Goal: Information Seeking & Learning: Learn about a topic

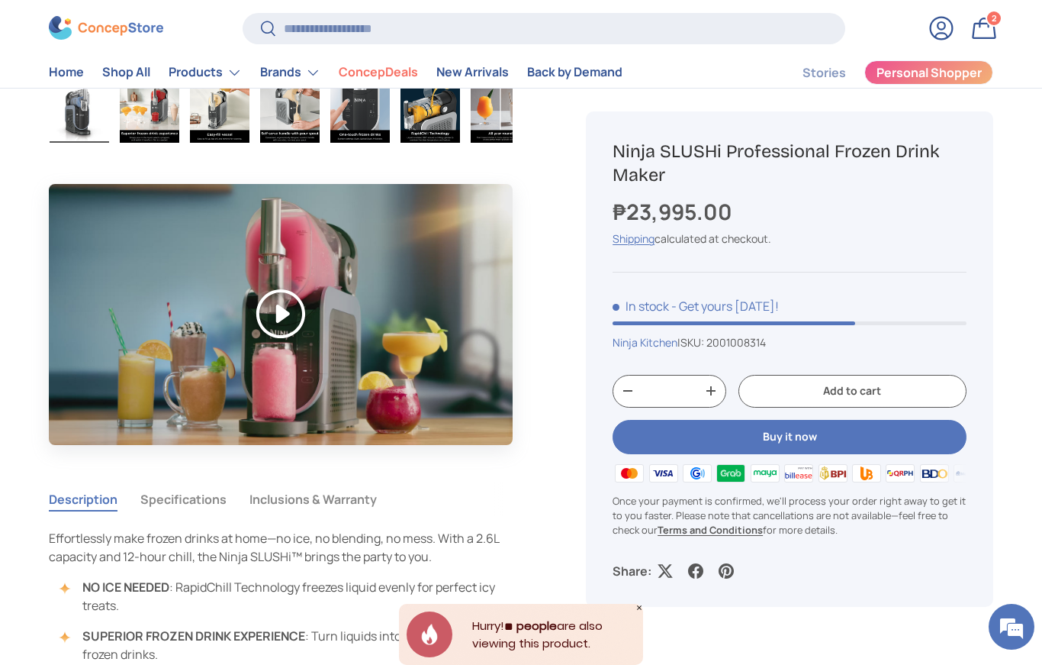
scroll to position [954, 0]
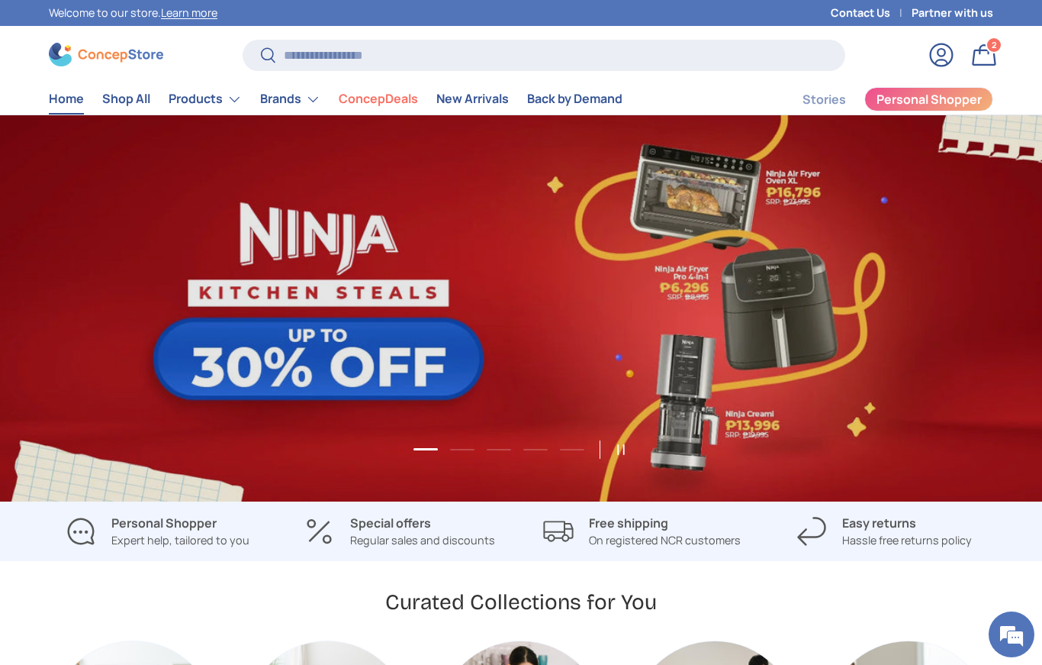
click at [219, 321] on link "1 of 5" at bounding box center [521, 308] width 1042 height 386
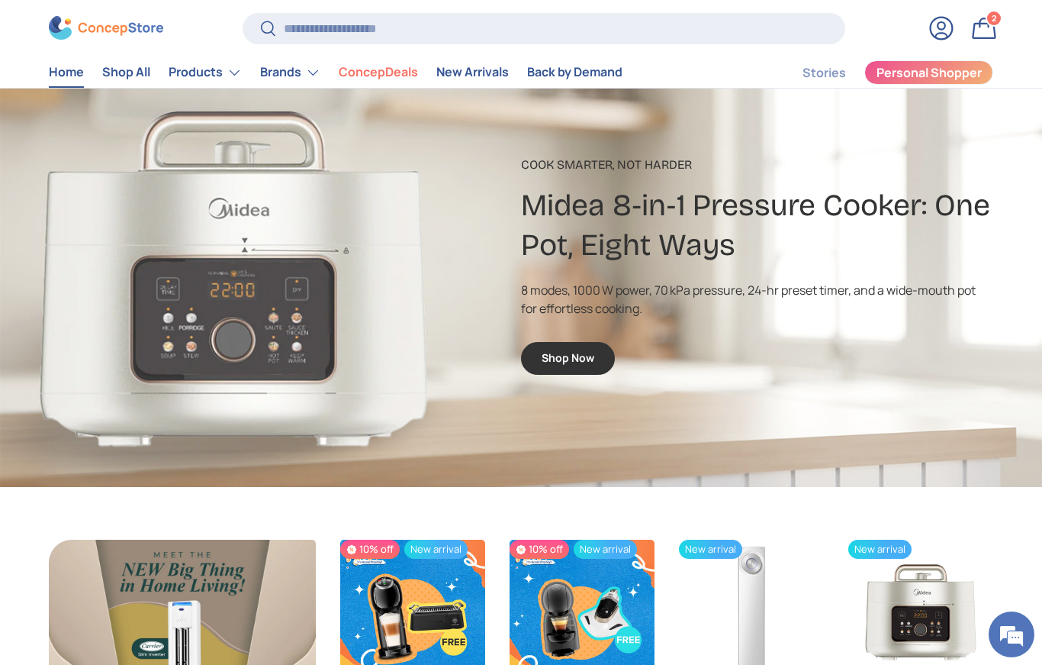
scroll to position [2226, 0]
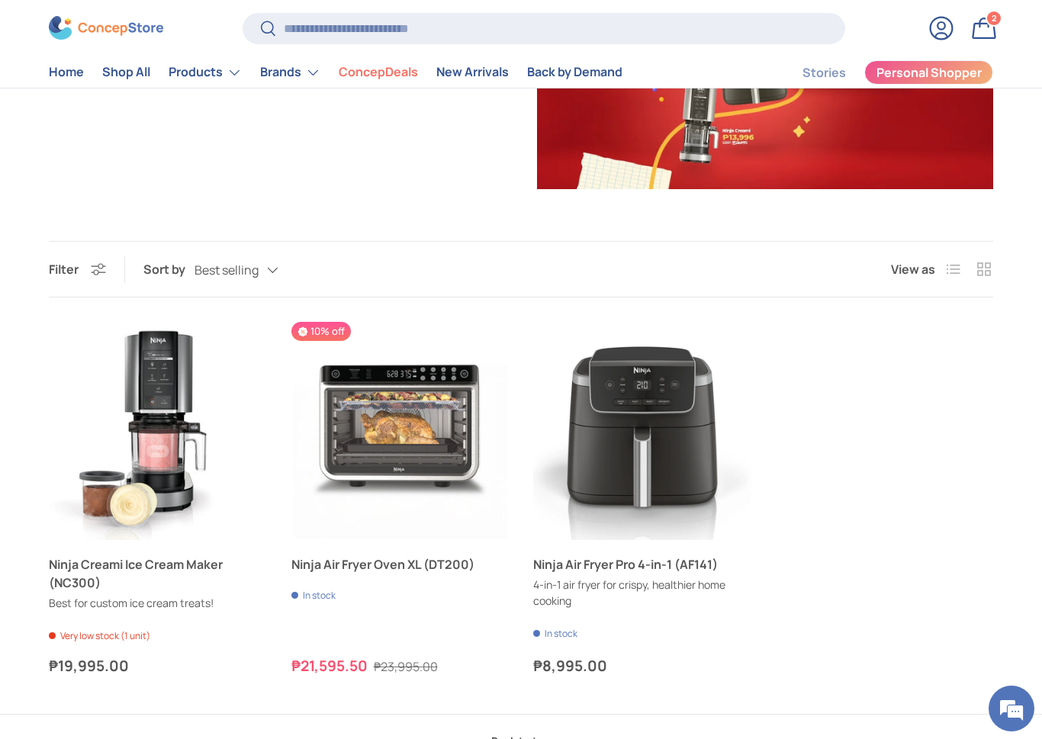
scroll to position [276, 0]
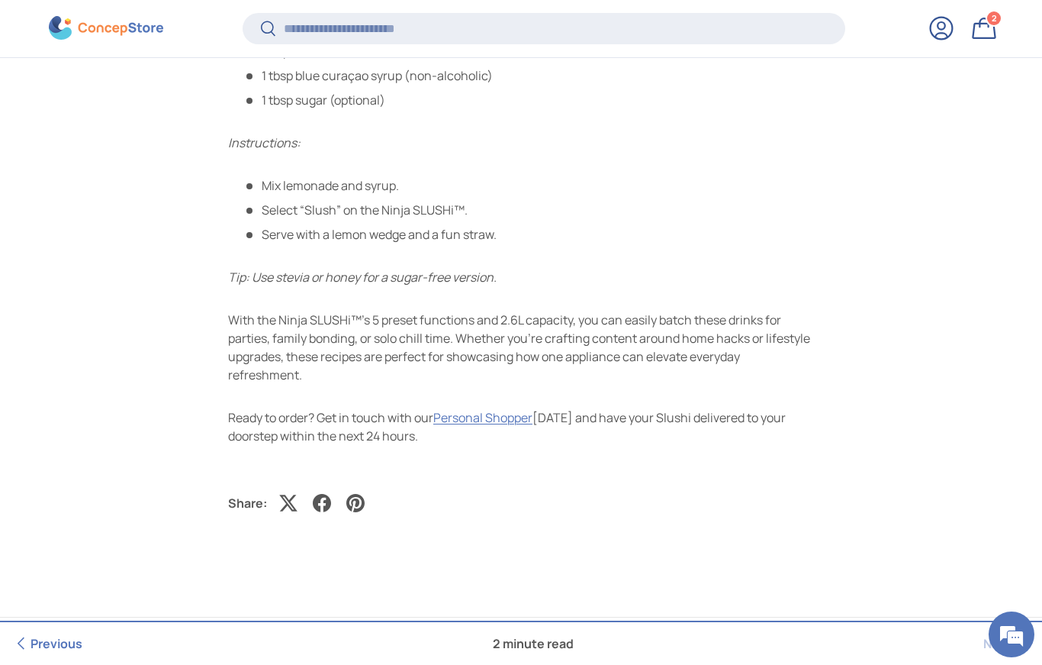
scroll to position [4407, 0]
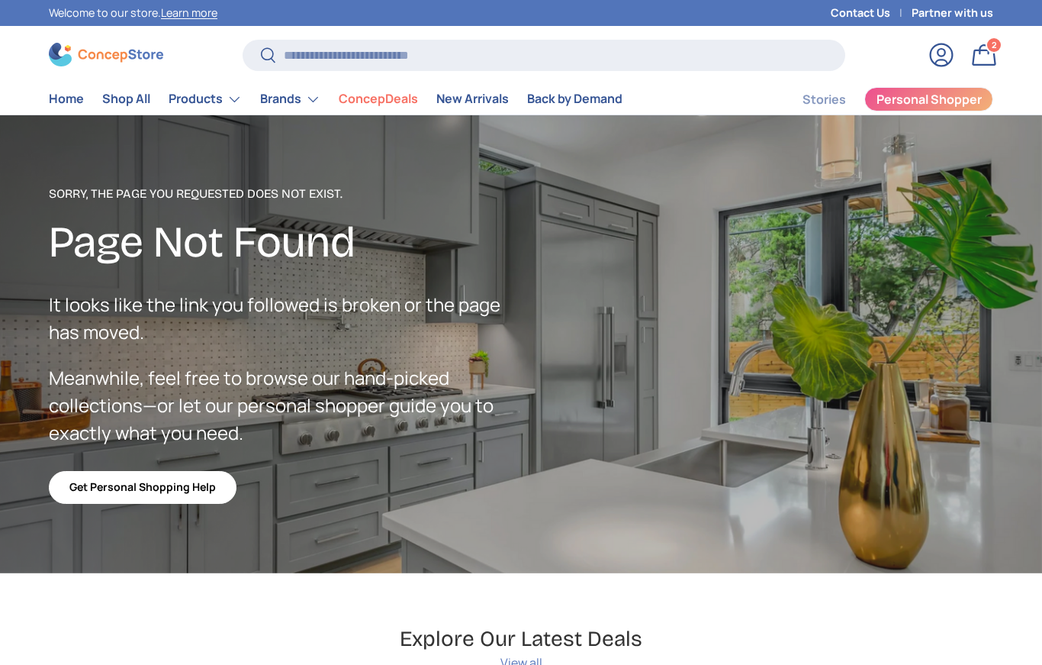
scroll to position [3724, 6211]
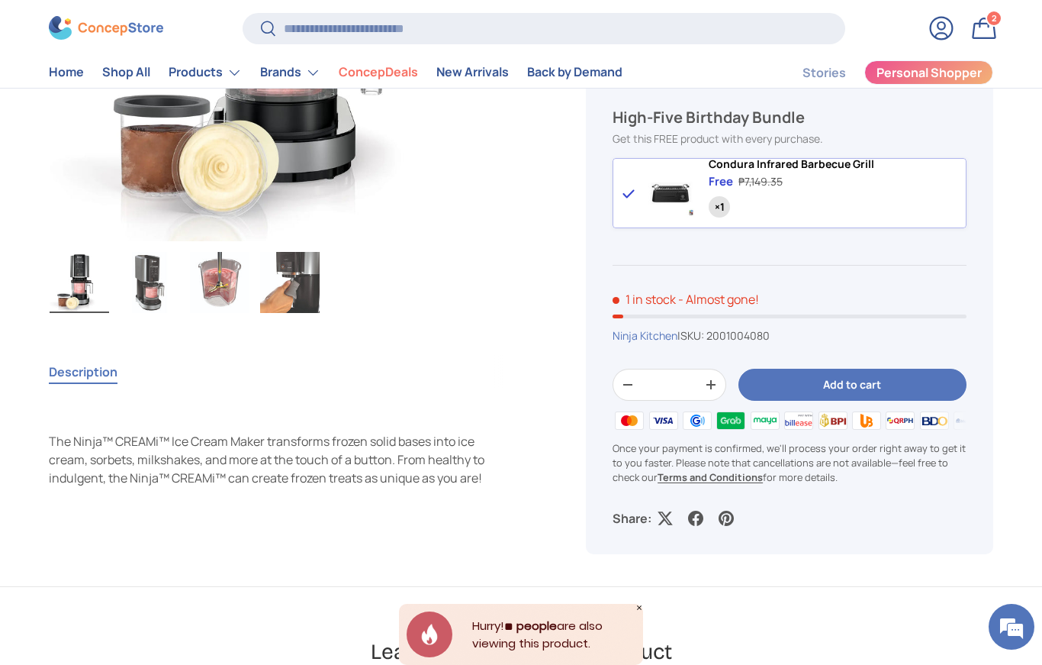
scroll to position [723, 0]
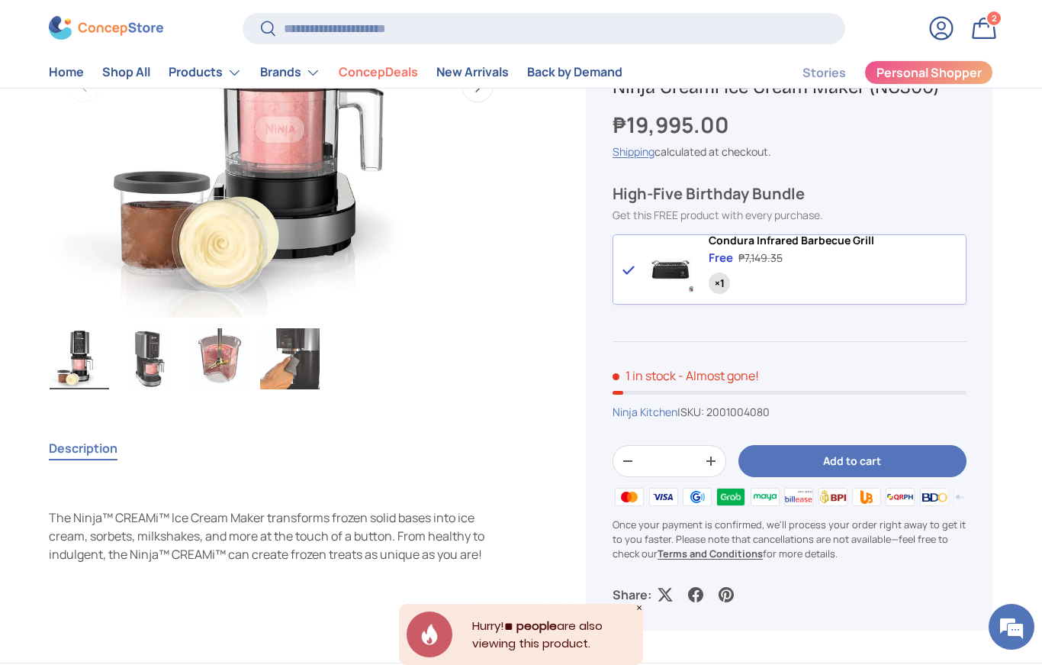
click at [89, 149] on img "Gallery Viewer" at bounding box center [281, 86] width 464 height 464
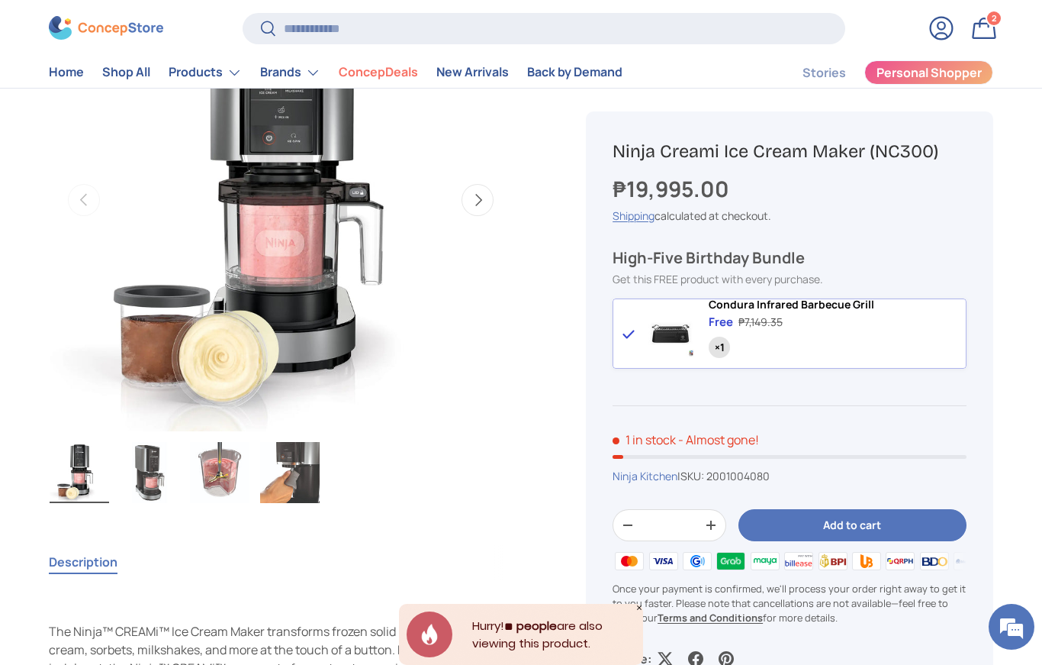
scroll to position [596, 0]
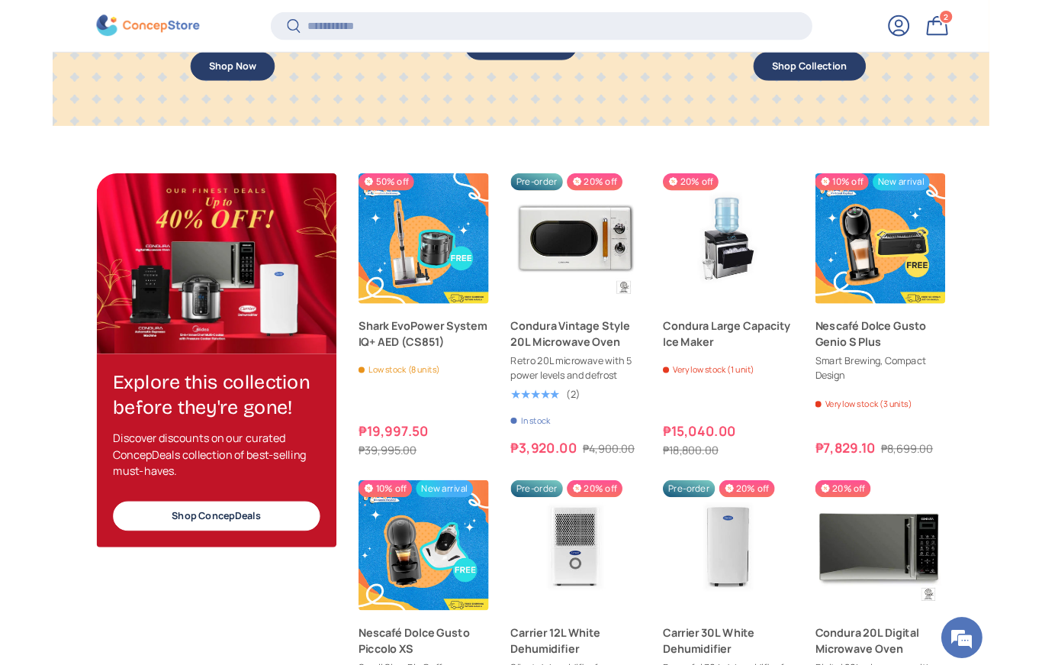
scroll to position [1418, 0]
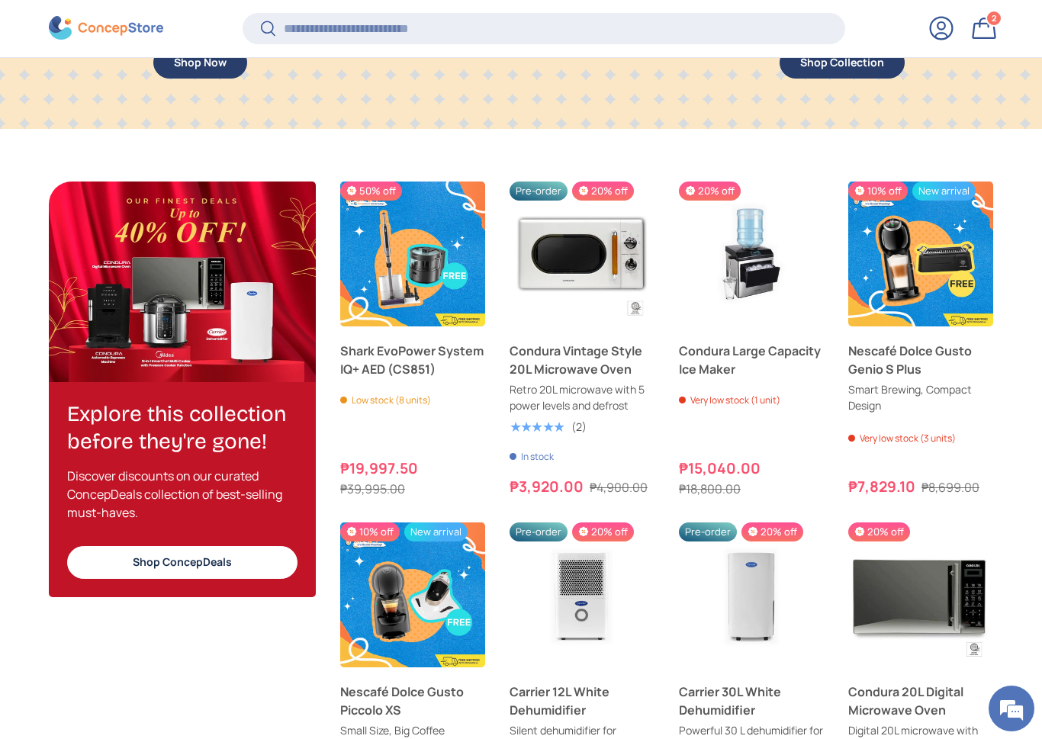
click at [140, 413] on h2 "Explore this collection before they're gone!" at bounding box center [182, 429] width 230 height 56
click at [141, 555] on link "Shop ConcepDeals" at bounding box center [182, 562] width 230 height 33
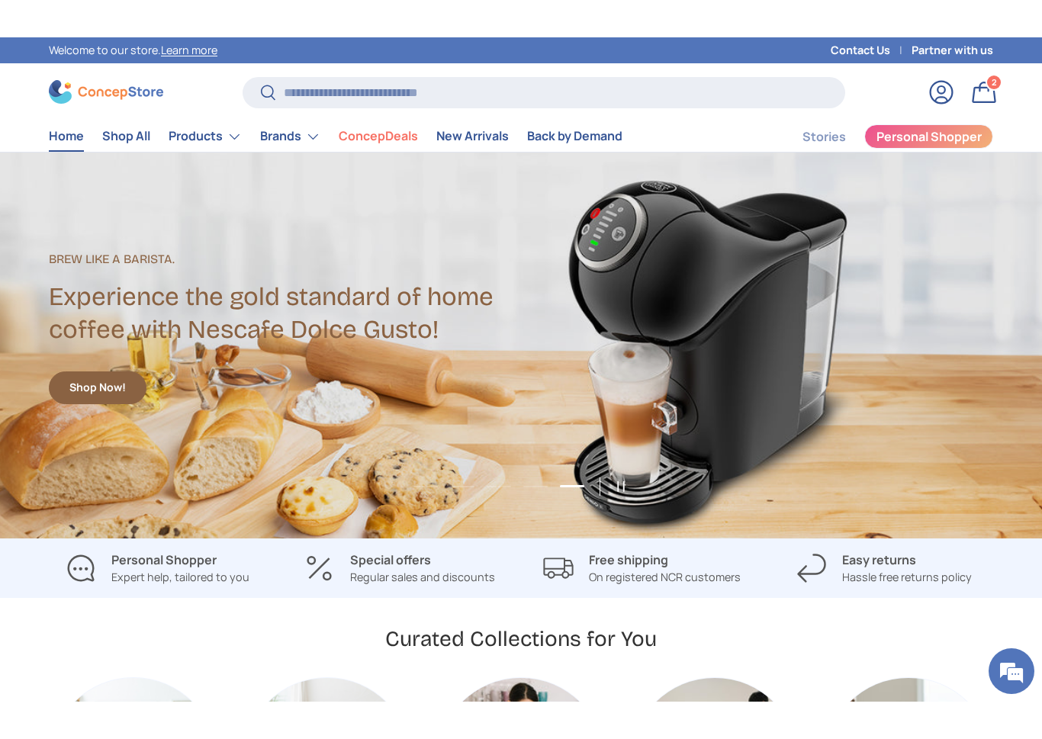
scroll to position [5, 0]
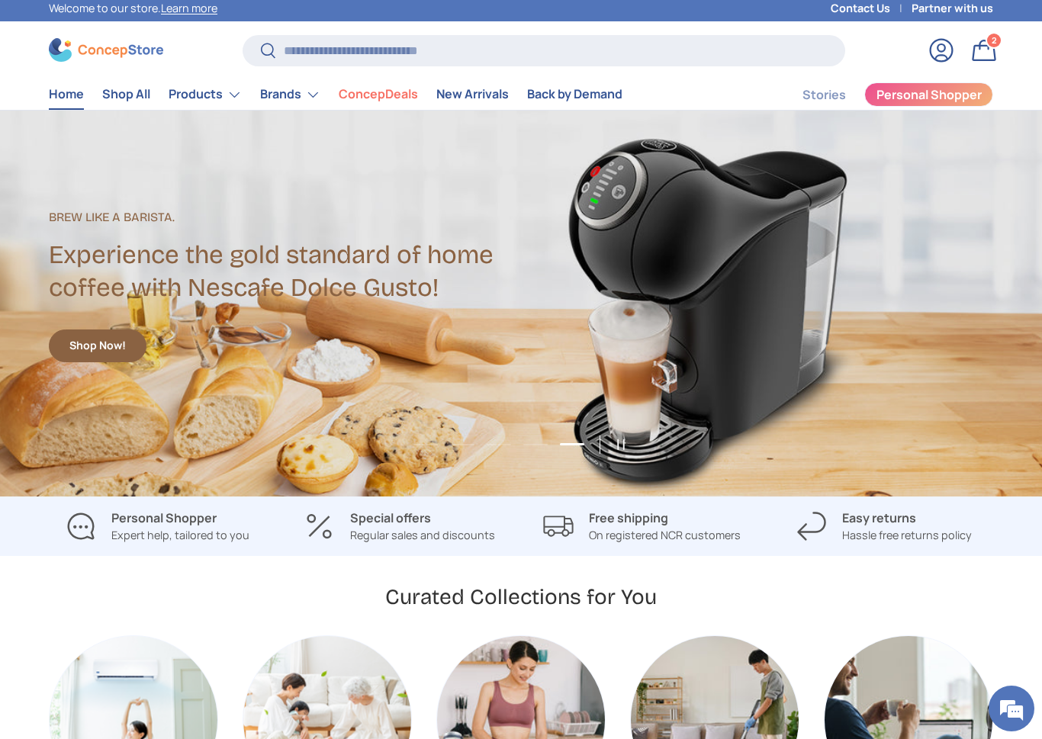
click at [468, 95] on link "New Arrivals" at bounding box center [472, 94] width 72 height 30
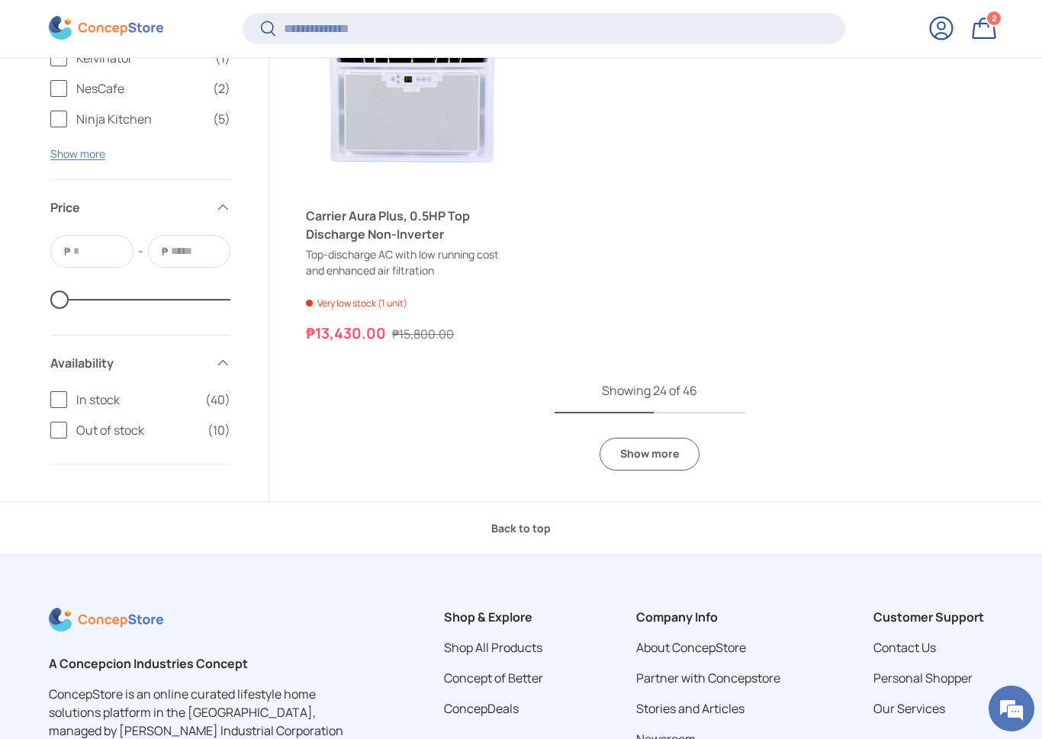
click at [683, 438] on link "Show more" at bounding box center [650, 454] width 100 height 33
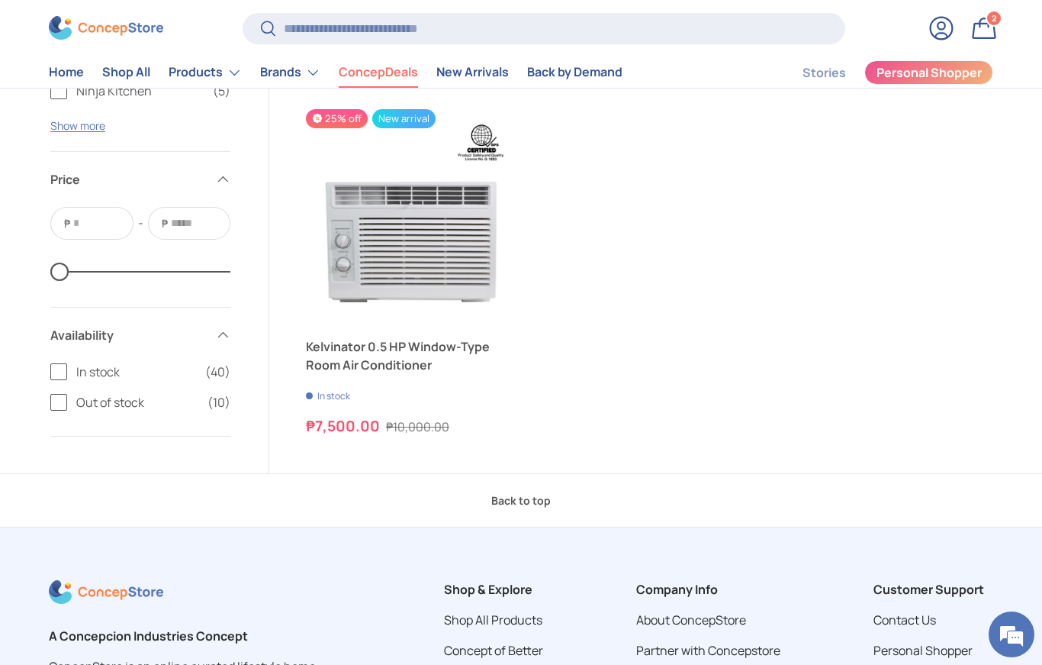
scroll to position [7154, 0]
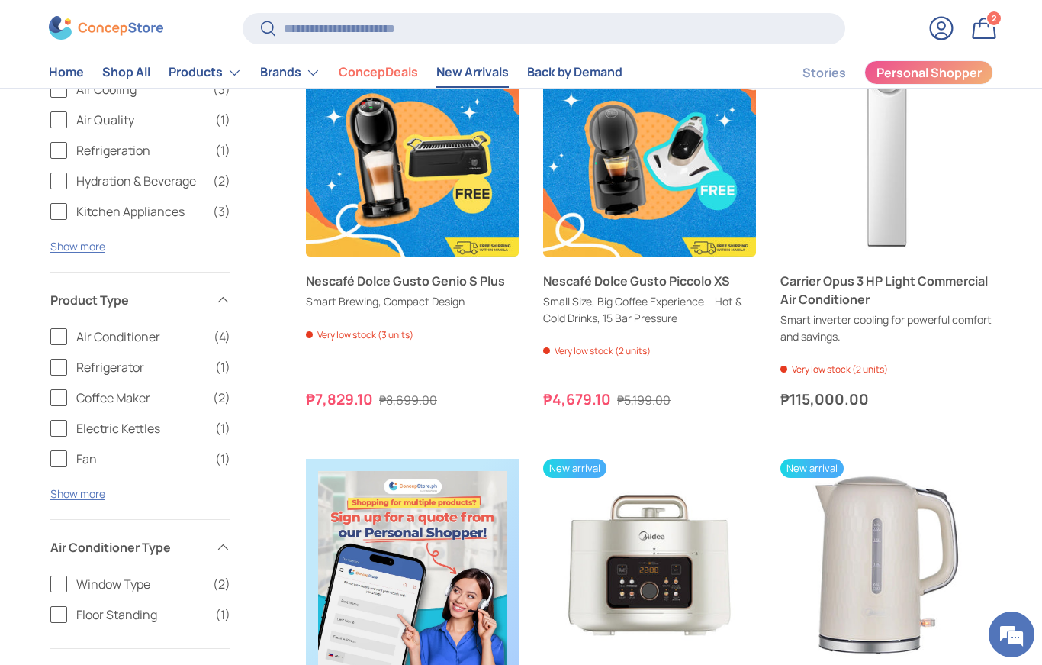
scroll to position [317, 0]
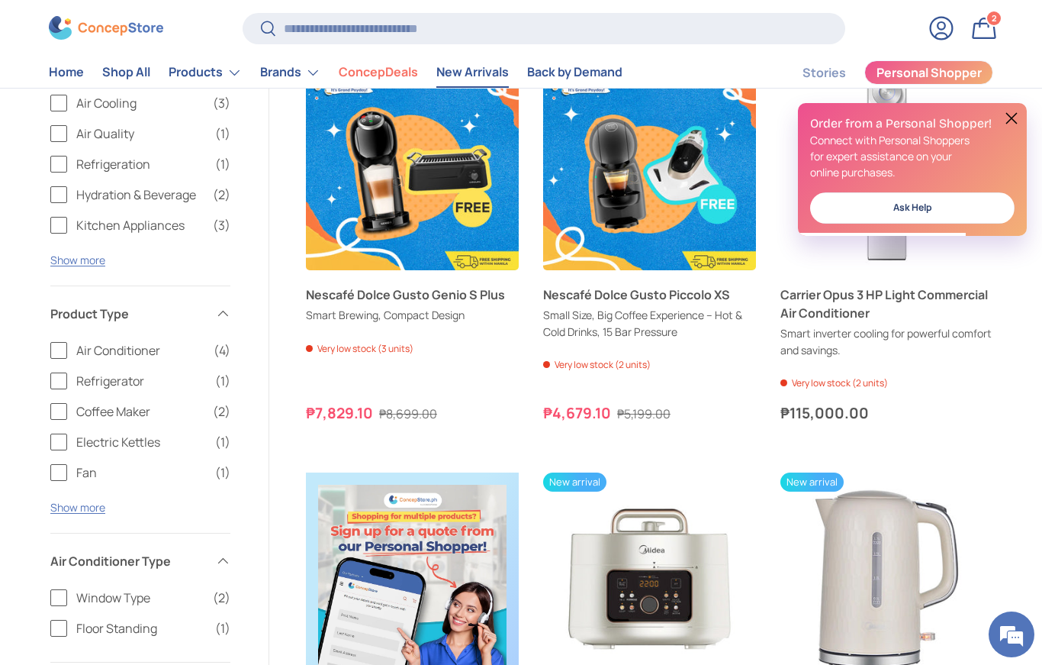
click at [1011, 117] on button at bounding box center [1012, 118] width 18 height 18
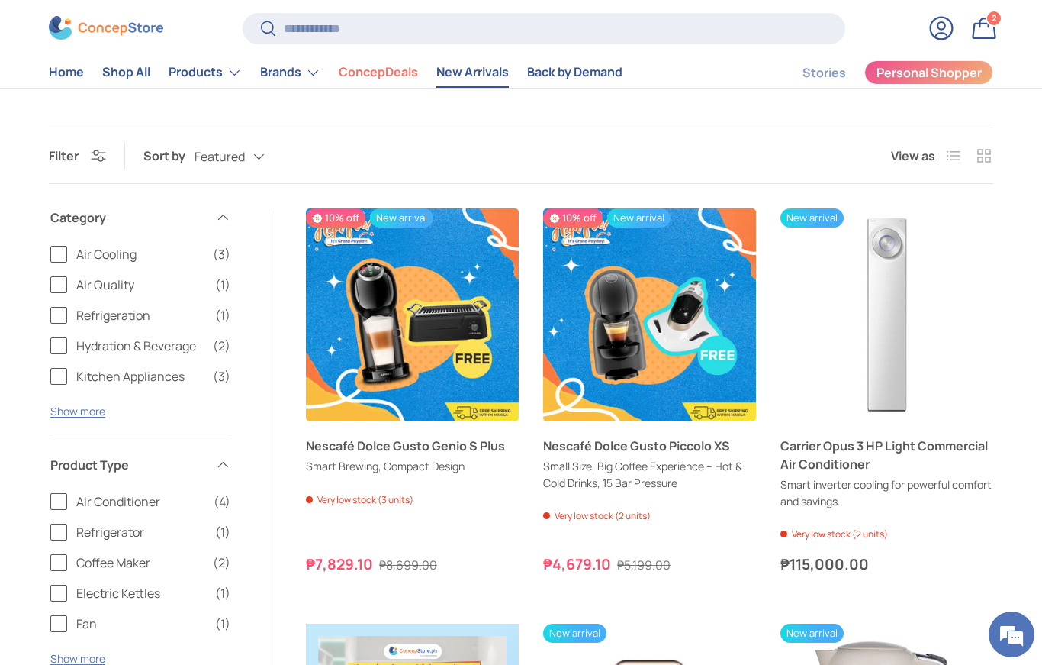
scroll to position [0, 0]
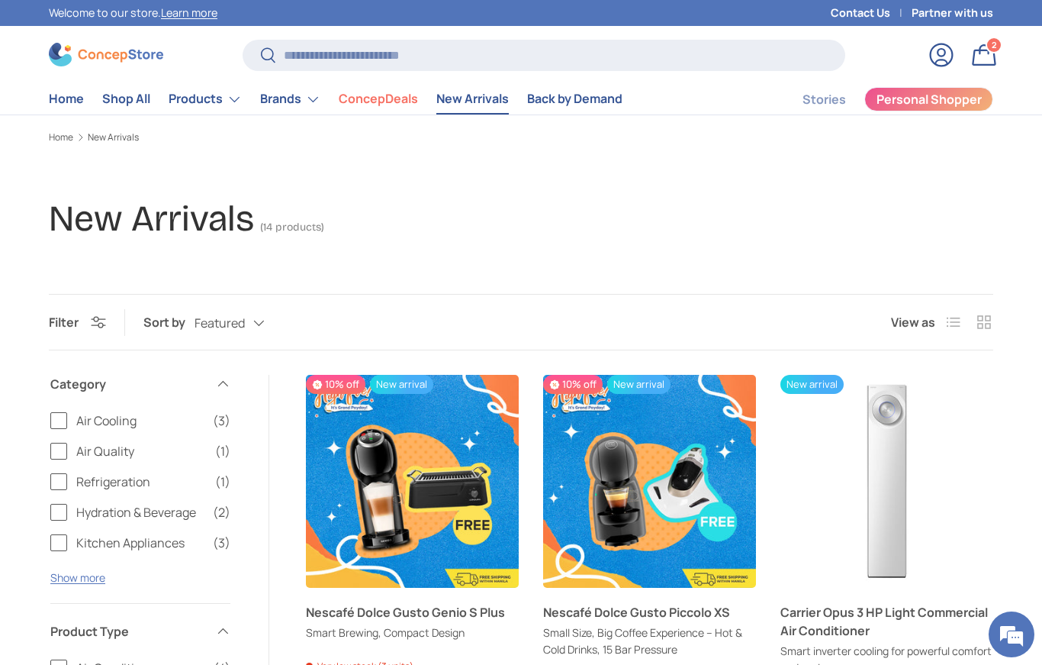
click at [571, 112] on link "Back by Demand" at bounding box center [574, 99] width 95 height 30
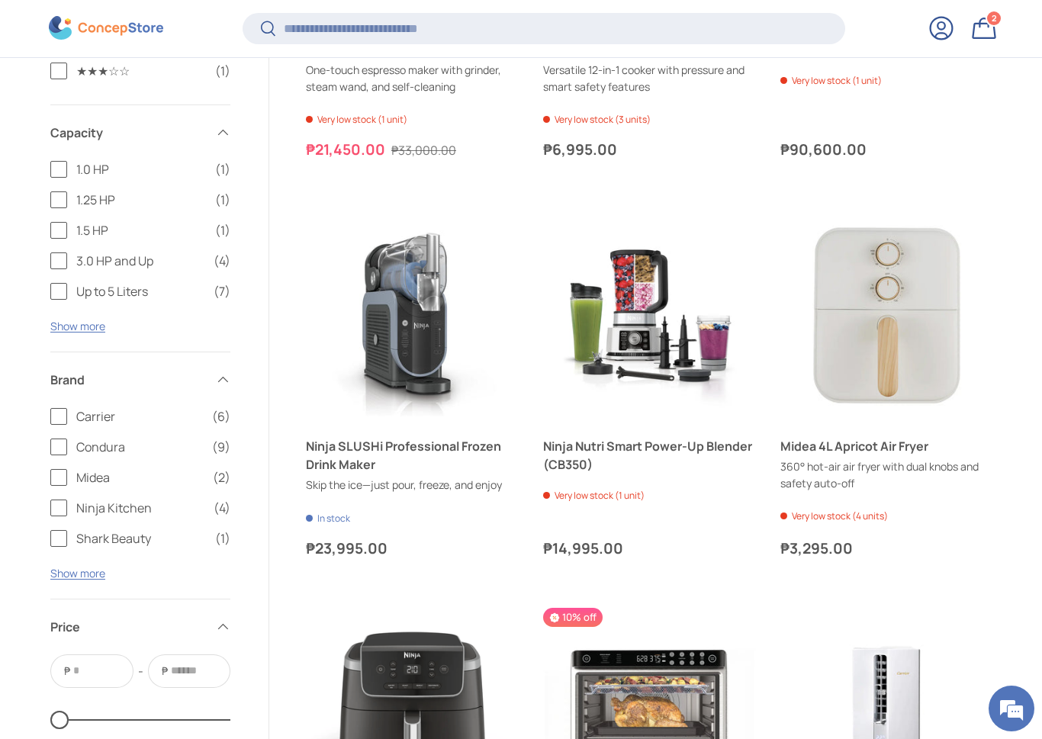
scroll to position [1592, 0]
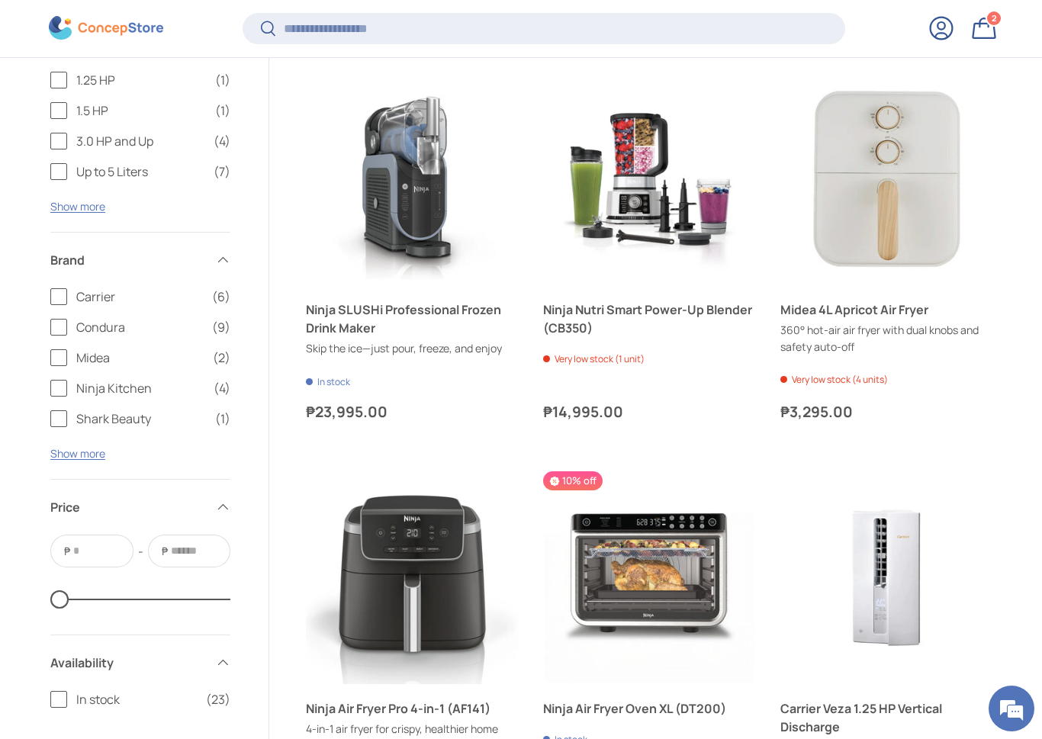
click at [326, 320] on link "Ninja SLUSHi Professional Frozen Drink Maker" at bounding box center [412, 319] width 213 height 37
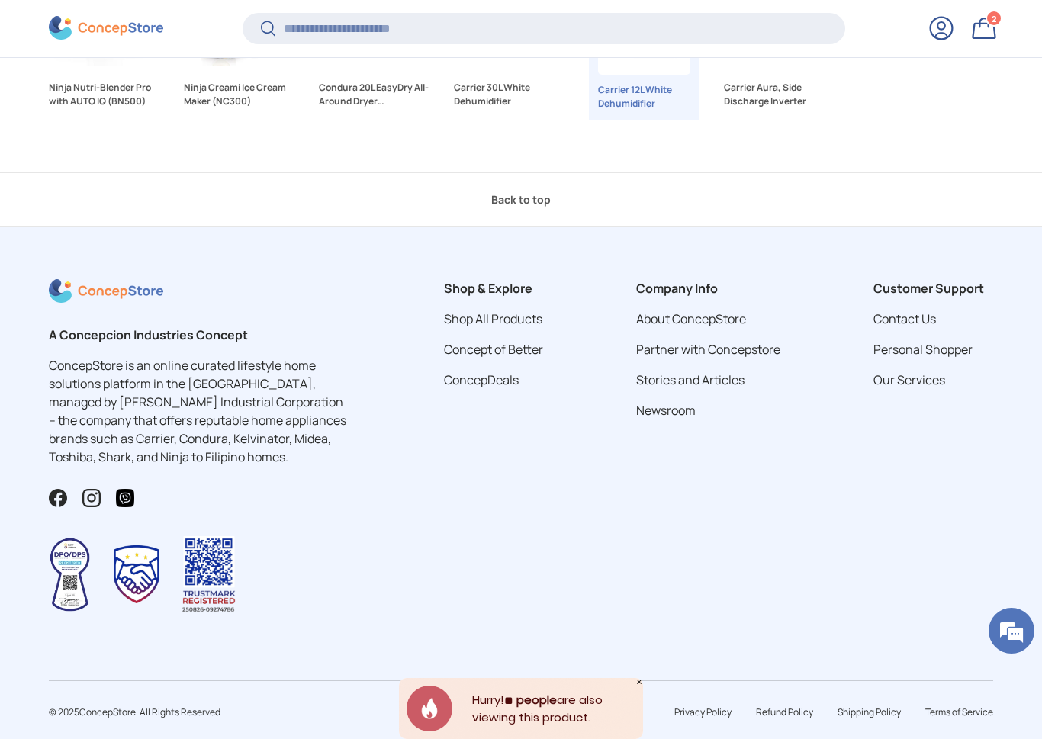
scroll to position [4789, 0]
click at [906, 372] on link "Our Services" at bounding box center [910, 380] width 72 height 17
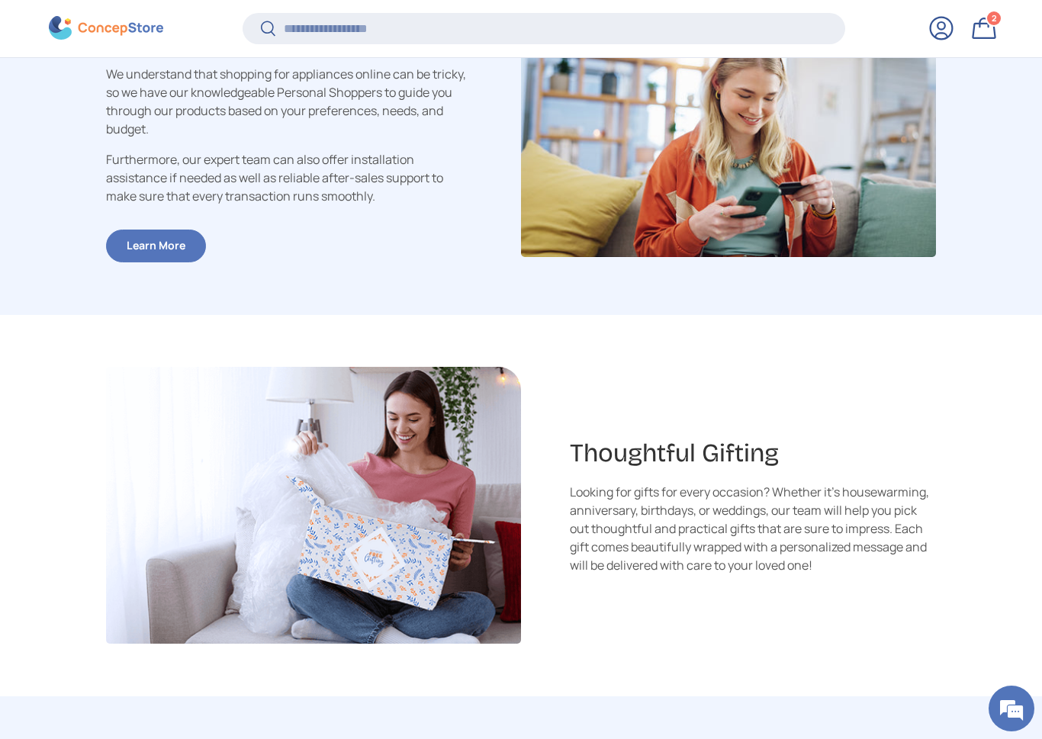
scroll to position [687, 0]
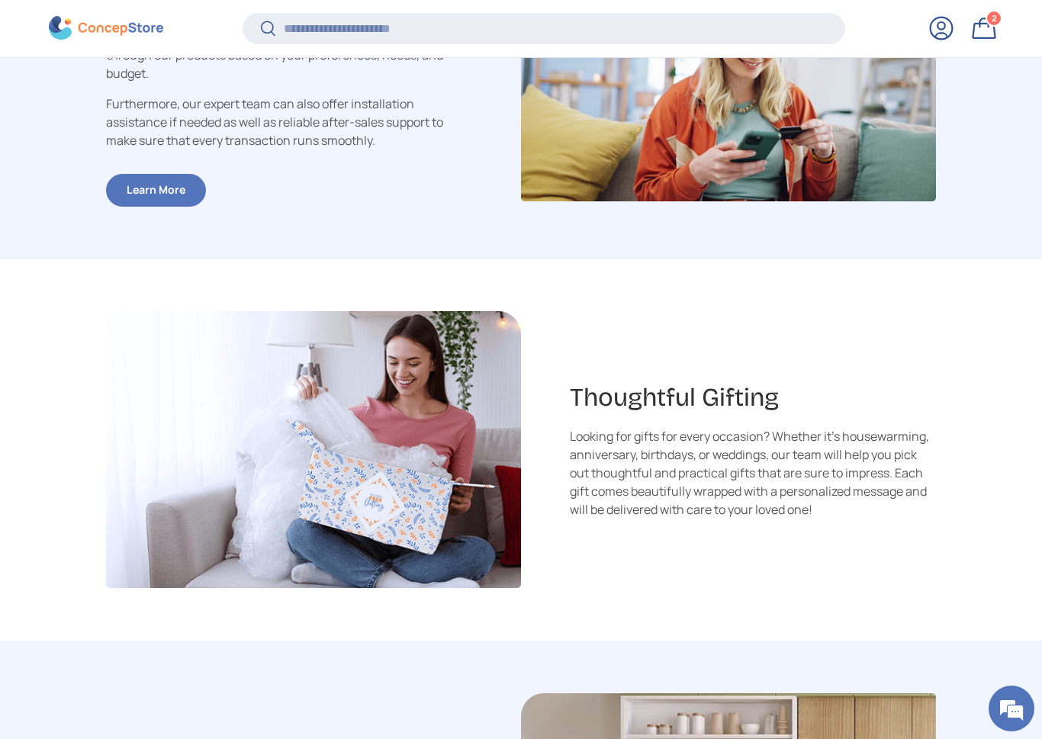
click at [142, 188] on link "Learn More" at bounding box center [156, 190] width 100 height 33
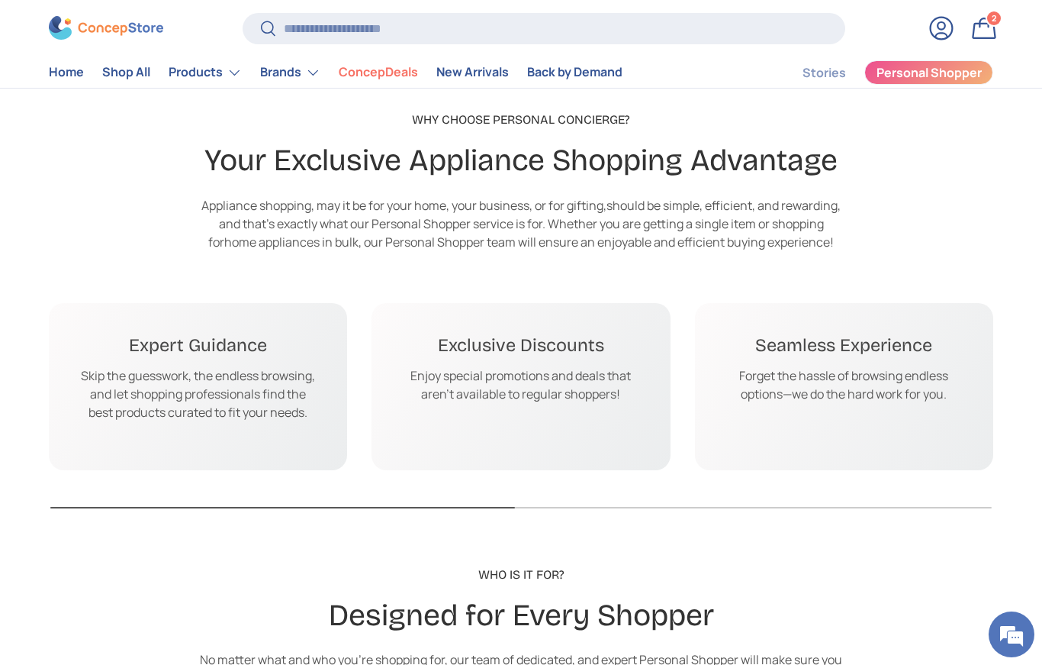
scroll to position [1565, 0]
click at [563, 375] on p "Enjoy special promotions and deals that aren't available to regular shoppers!" at bounding box center [520, 386] width 237 height 37
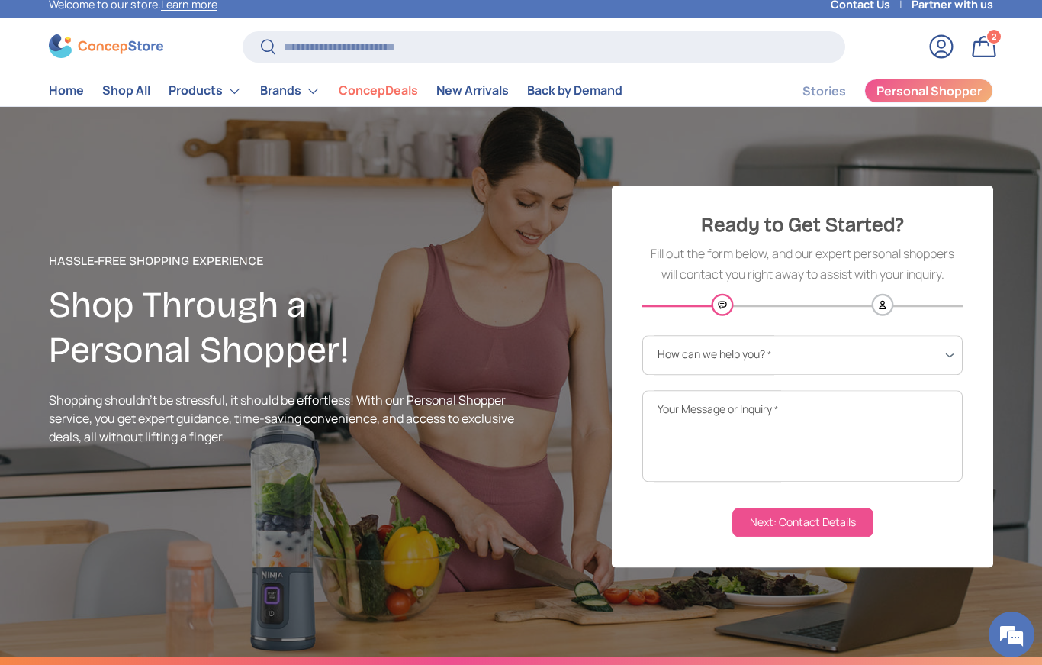
scroll to position [0, 0]
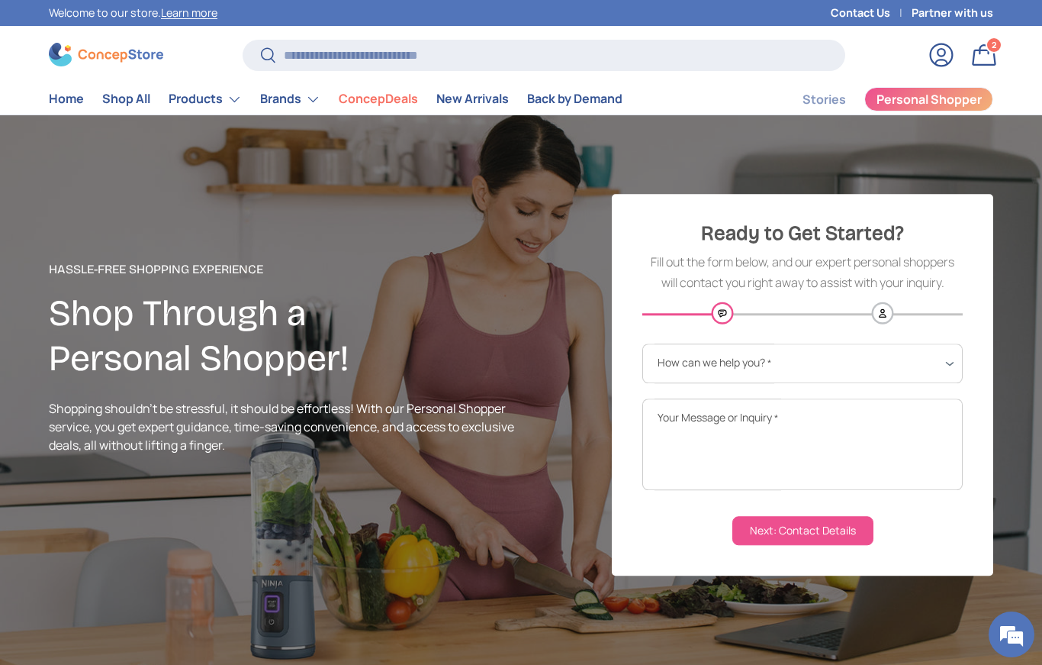
click at [0, 295] on div "1 of 1" at bounding box center [521, 390] width 1042 height 550
click at [822, 100] on link "Stories" at bounding box center [824, 100] width 43 height 30
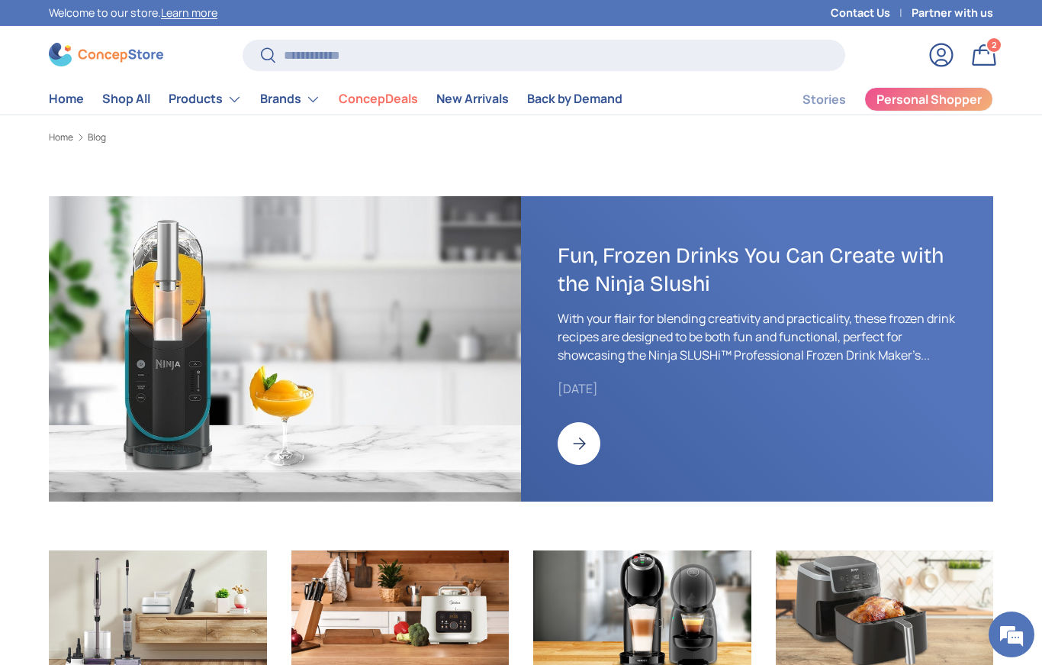
click at [587, 433] on link "Fun, Frozen Drinks You Can Create with the Ninja Slushi" at bounding box center [579, 443] width 43 height 43
click at [829, 104] on link "Stories" at bounding box center [824, 100] width 43 height 30
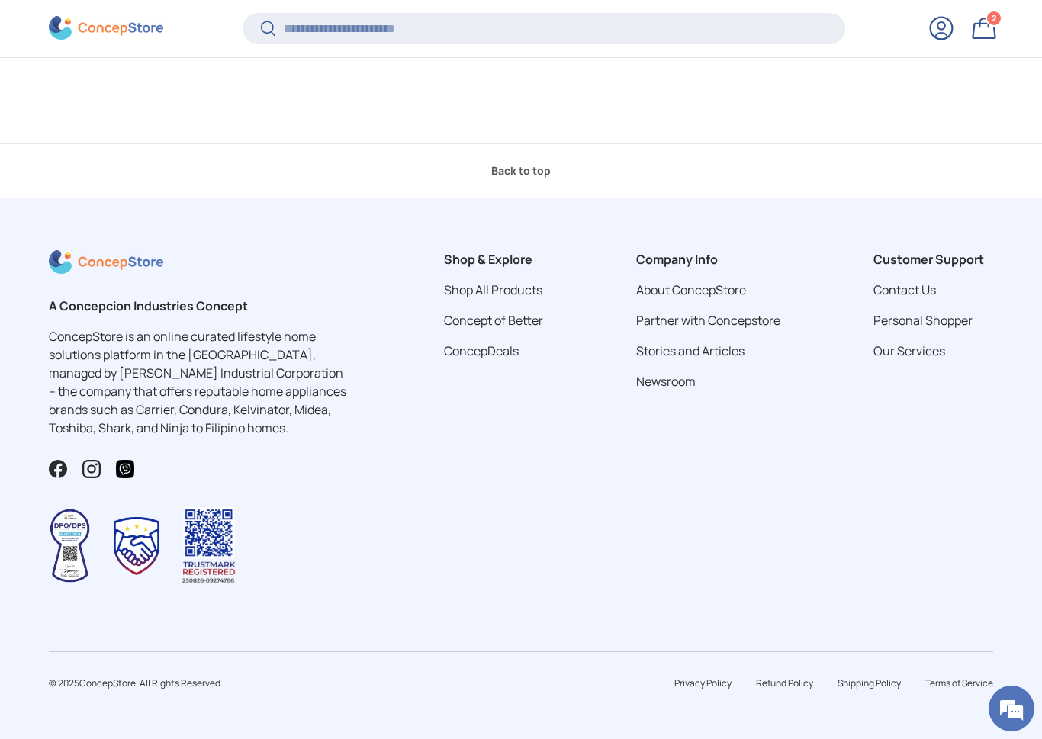
scroll to position [4880, 0]
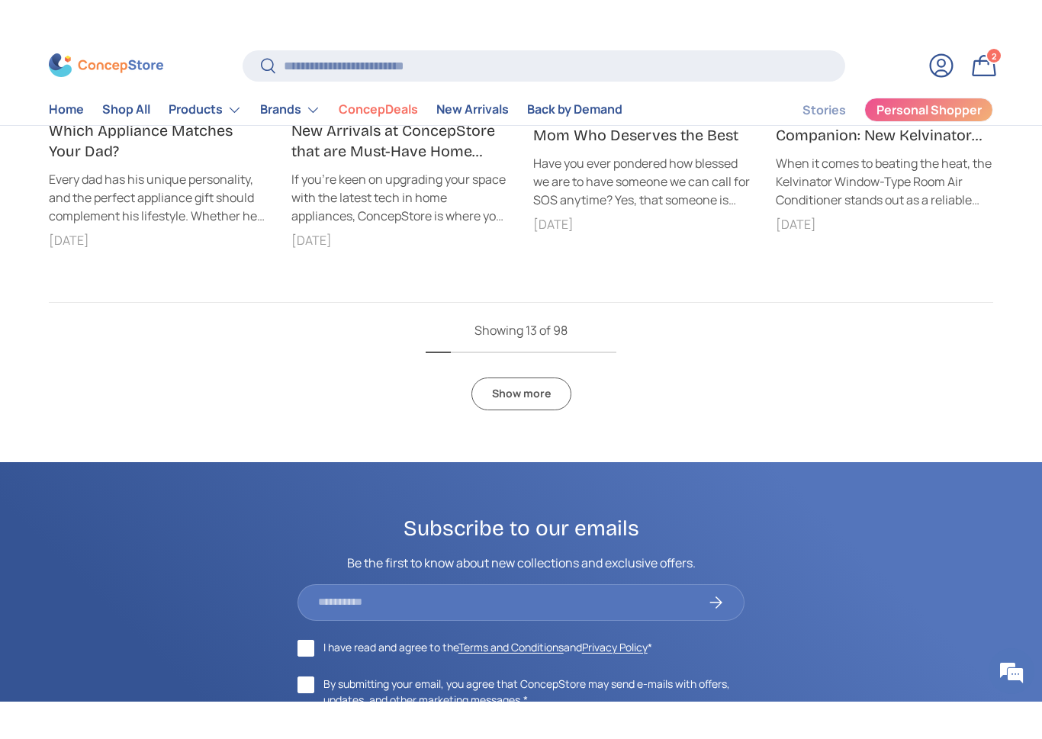
scroll to position [1296, 0]
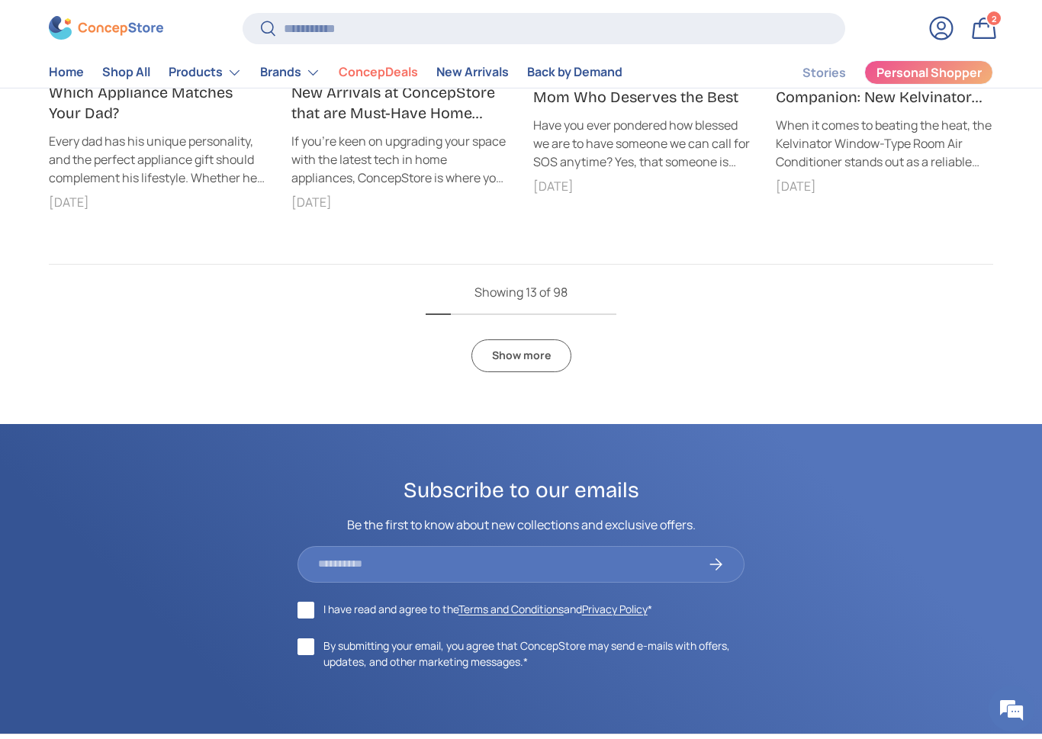
click at [543, 356] on link "Show more" at bounding box center [522, 356] width 100 height 33
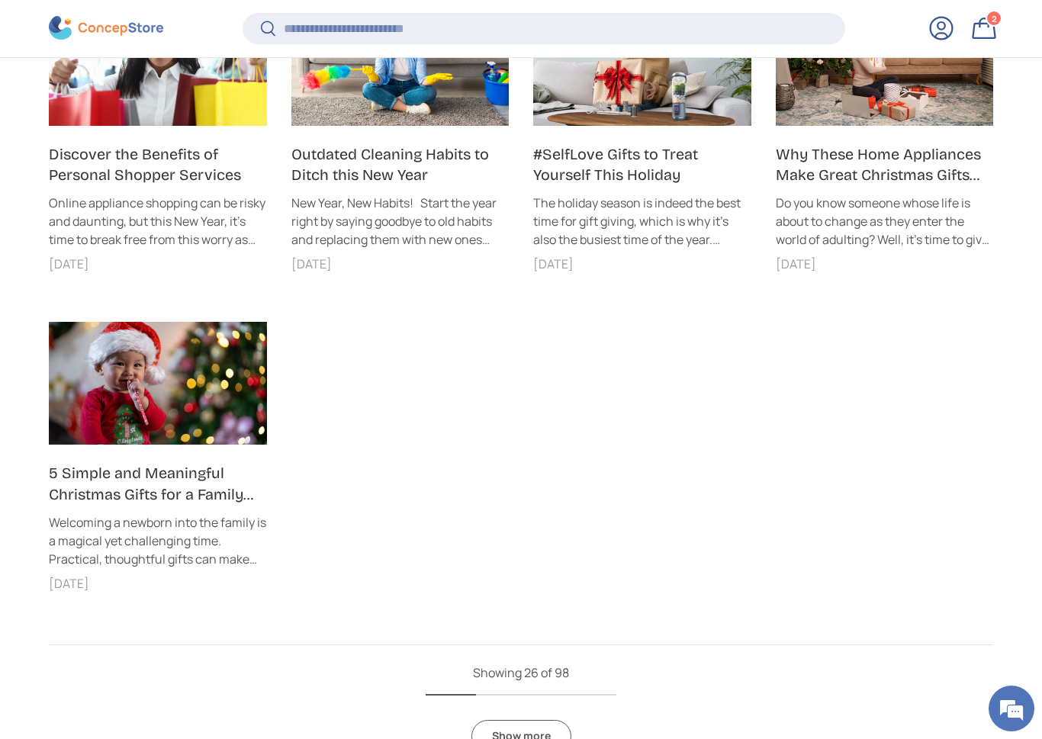
scroll to position [2248, 0]
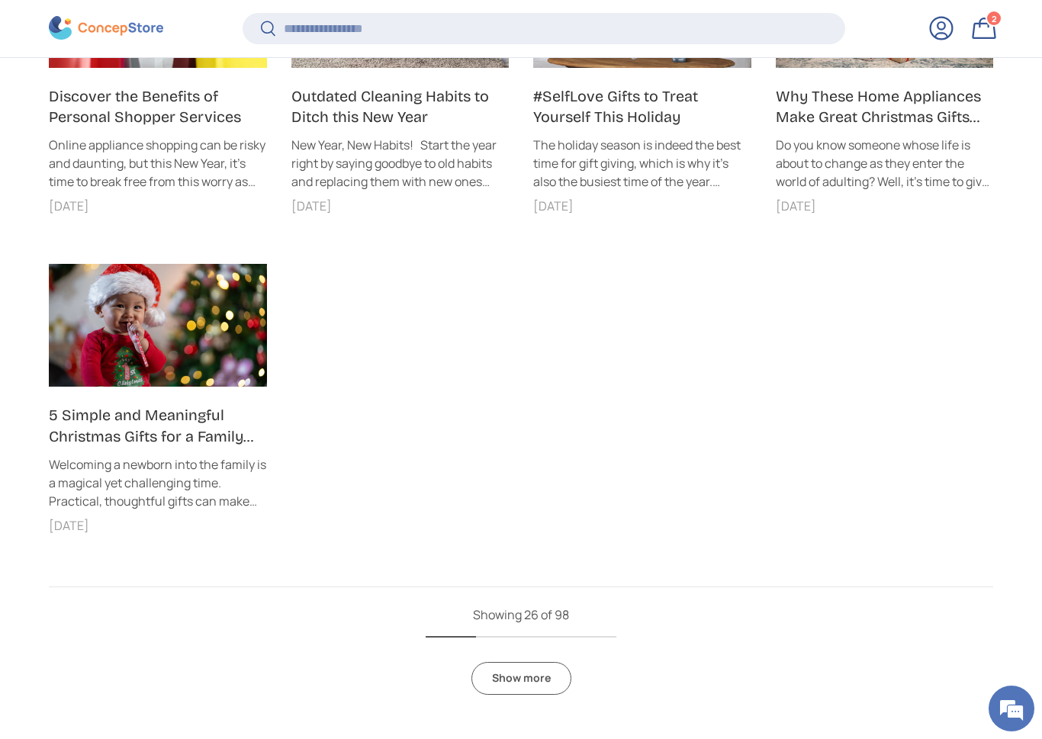
click at [531, 664] on link "Show more" at bounding box center [522, 678] width 100 height 33
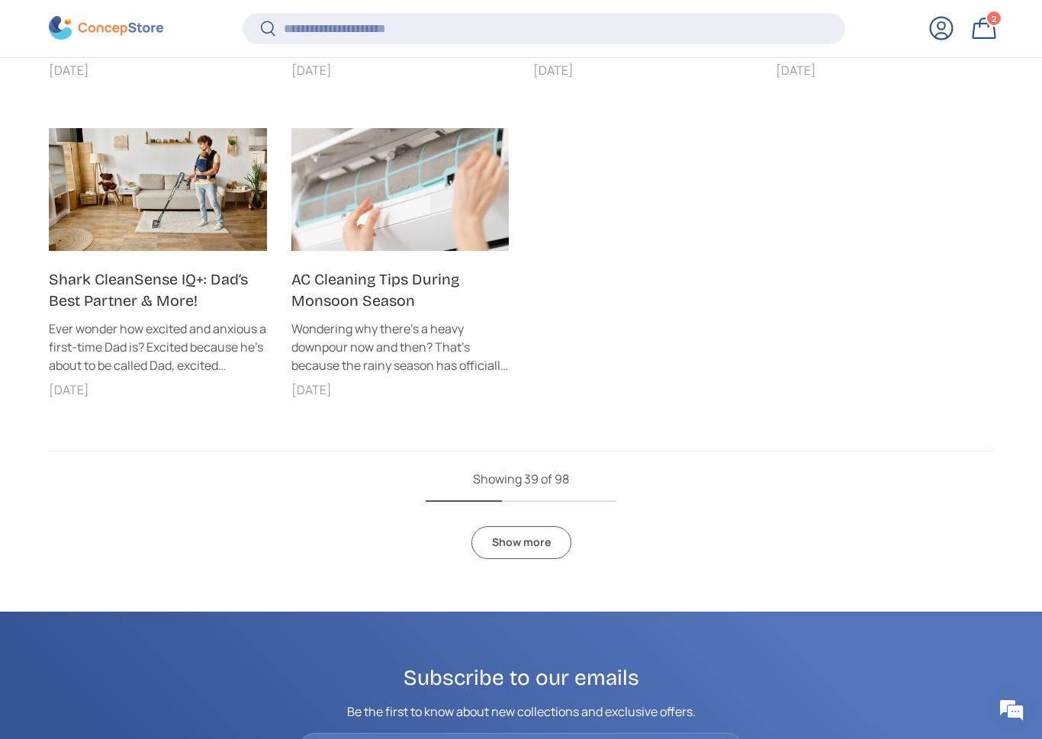
scroll to position [3375, 0]
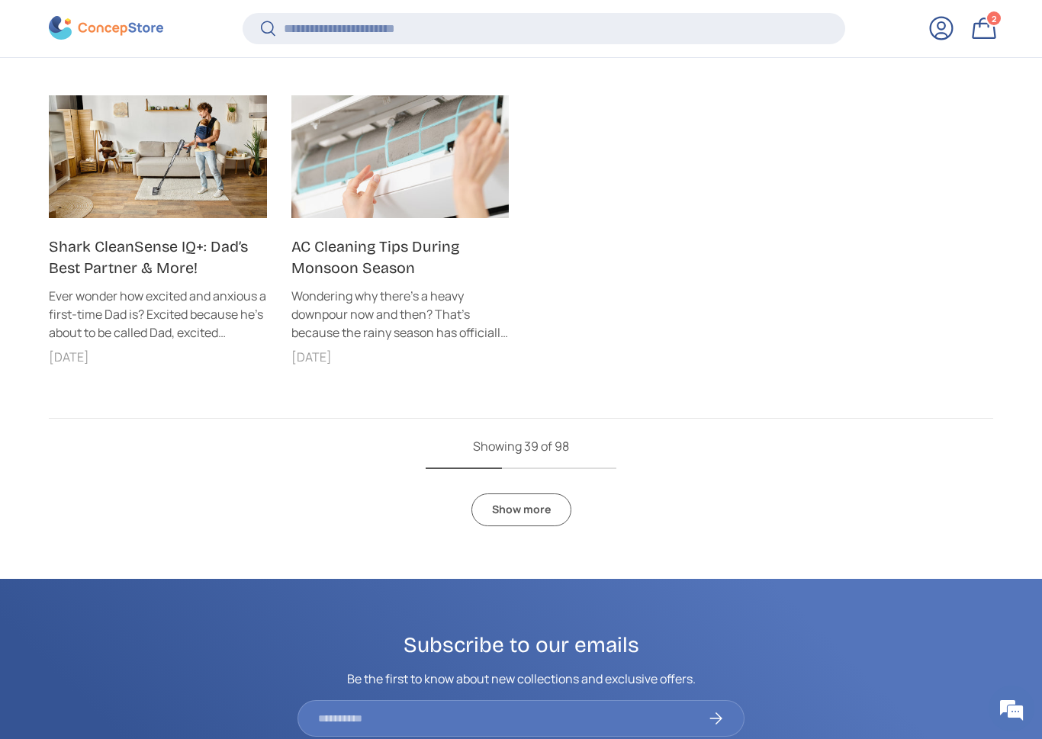
click at [538, 505] on link "Show more" at bounding box center [522, 510] width 100 height 33
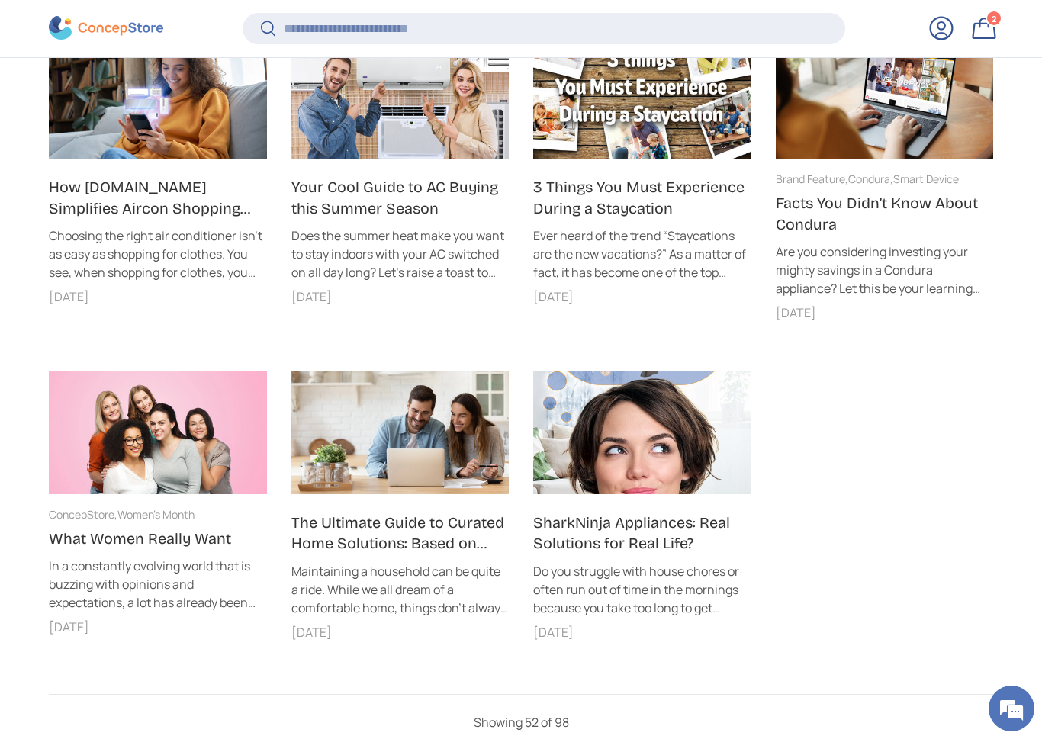
scroll to position [4075, 0]
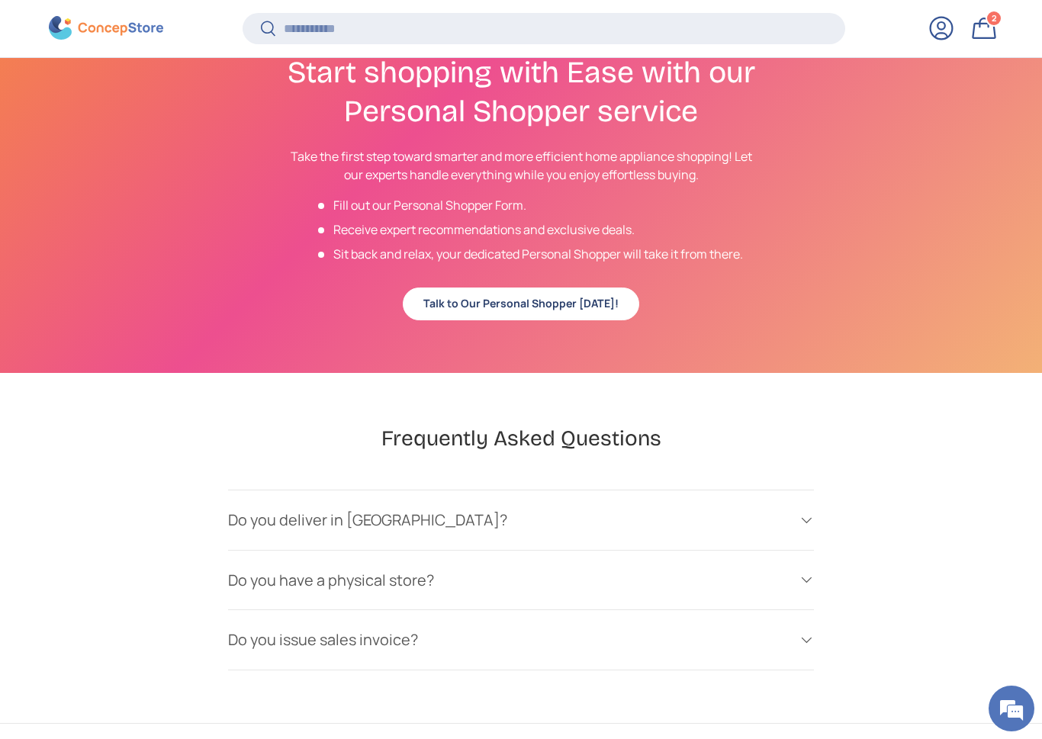
scroll to position [2967, 0]
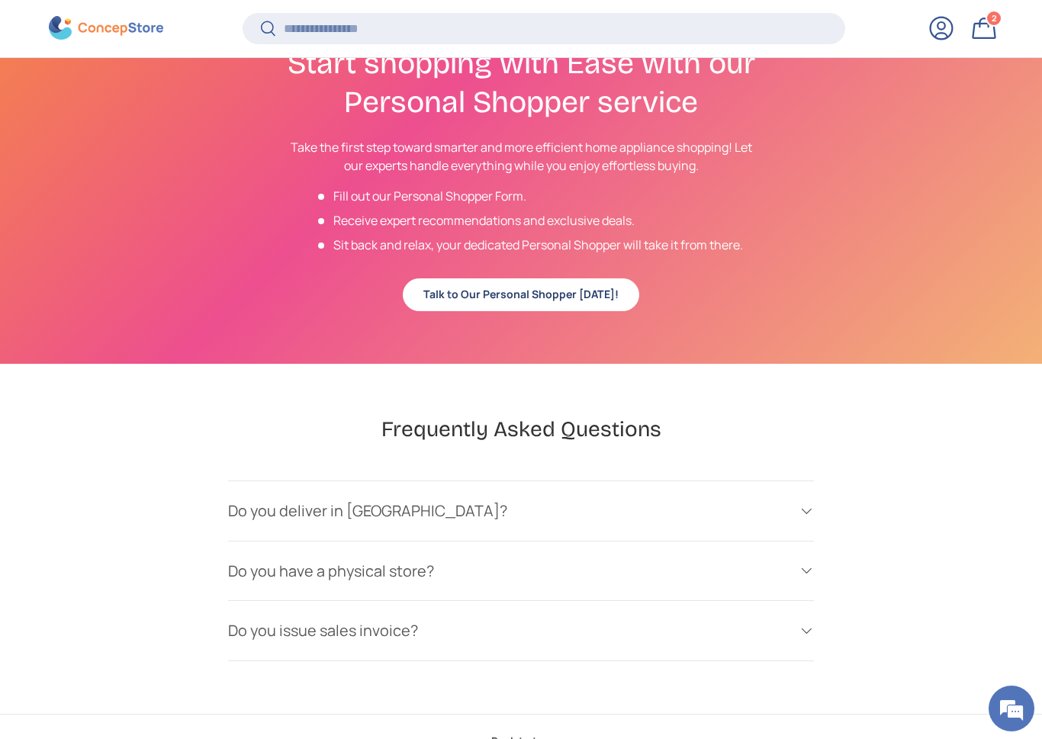
click at [807, 505] on span at bounding box center [806, 511] width 15 height 15
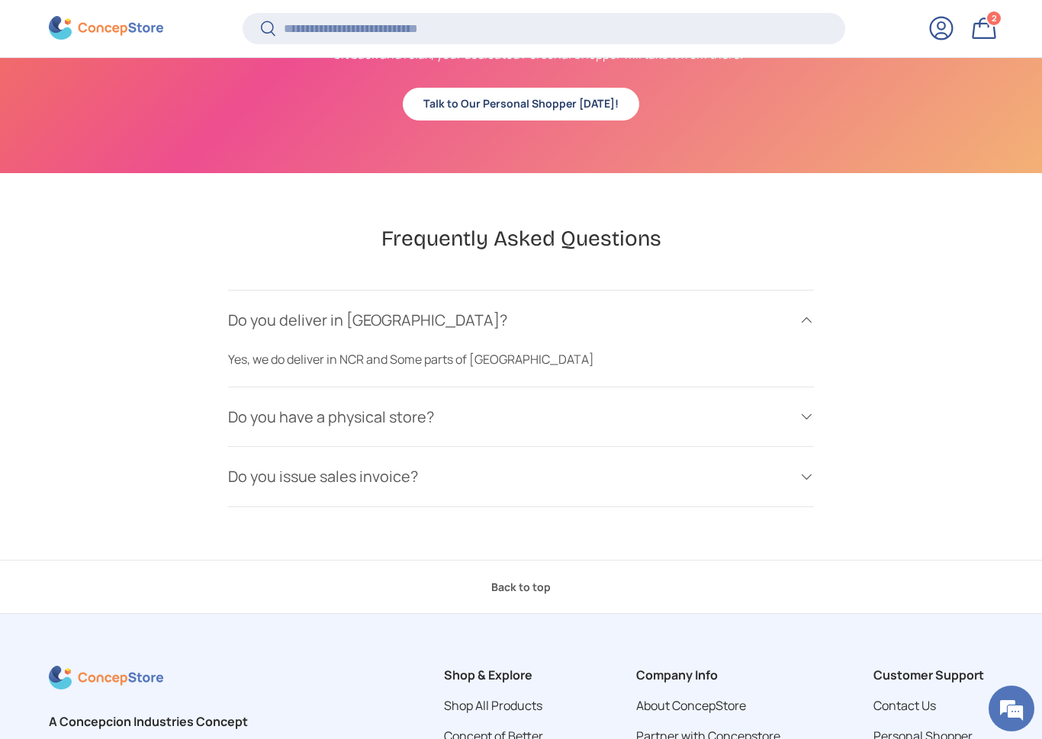
scroll to position [3166, 0]
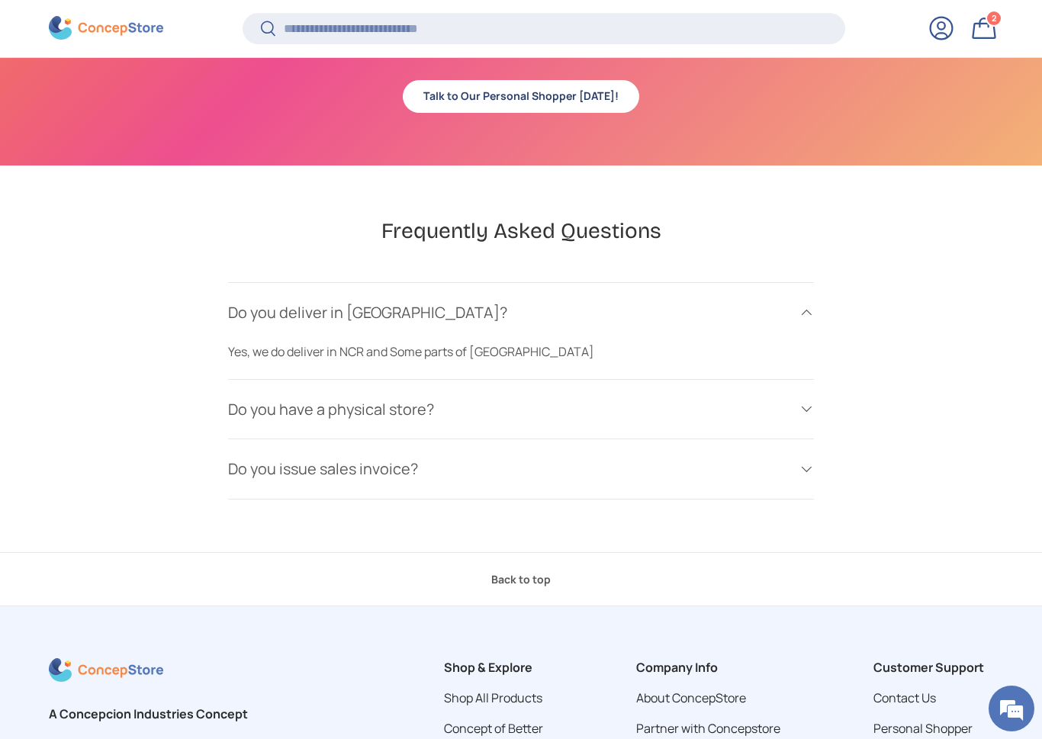
click at [795, 400] on div "Do you have a physical store?" at bounding box center [521, 409] width 586 height 23
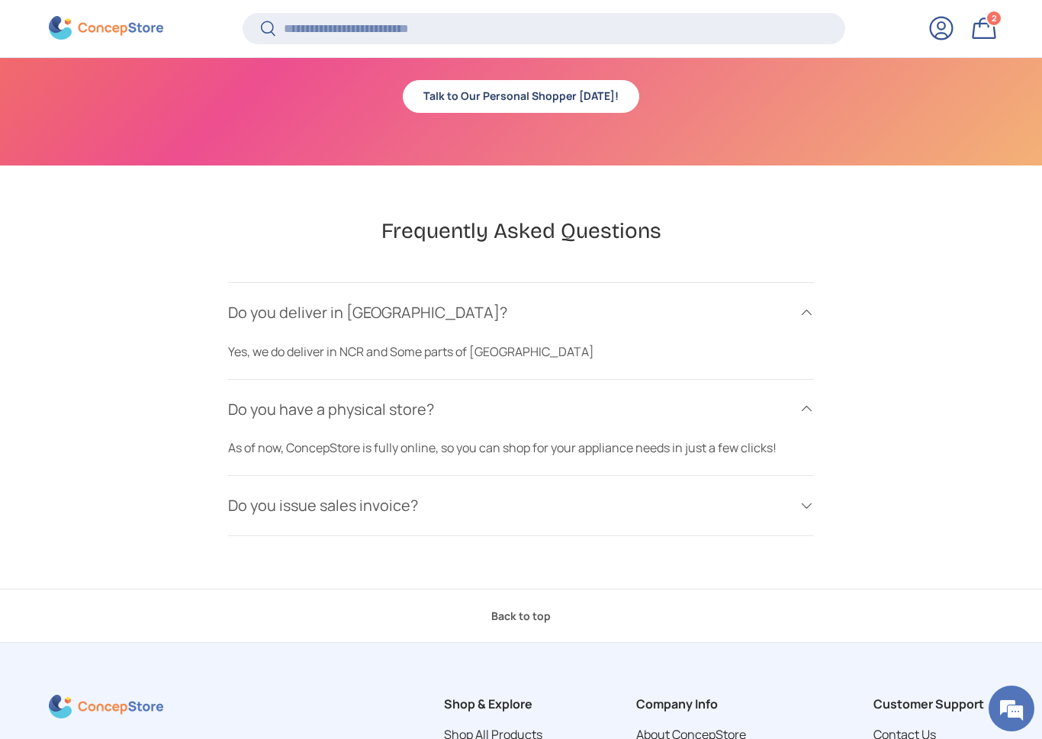
click at [792, 482] on summary "Do you issue sales invoice?" at bounding box center [521, 506] width 586 height 60
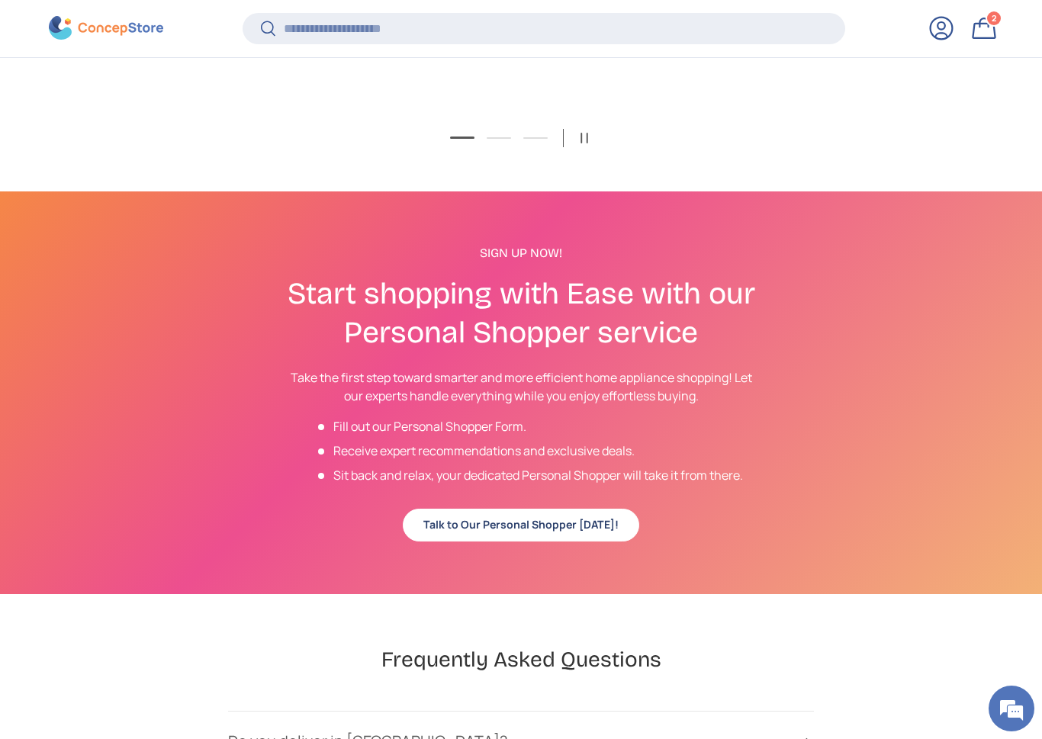
scroll to position [0, 472]
click at [591, 520] on link "Talk to Our Personal Shopper Today!" at bounding box center [521, 525] width 237 height 33
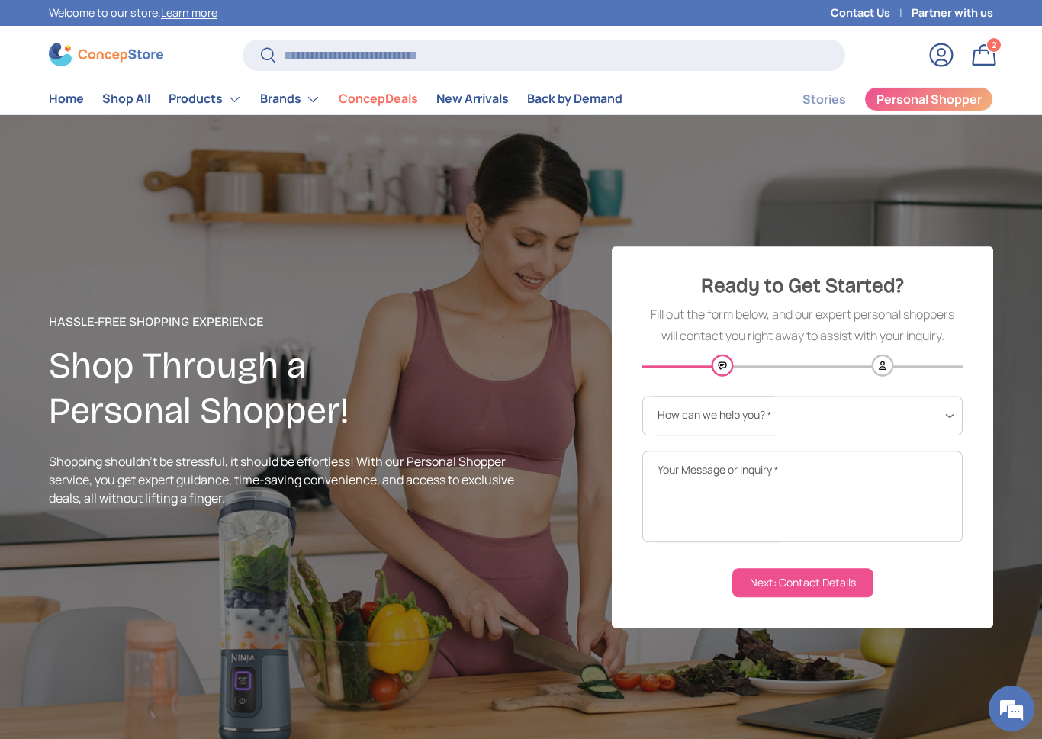
click at [934, 419] on select "**********" at bounding box center [802, 416] width 320 height 40
select select "**********"
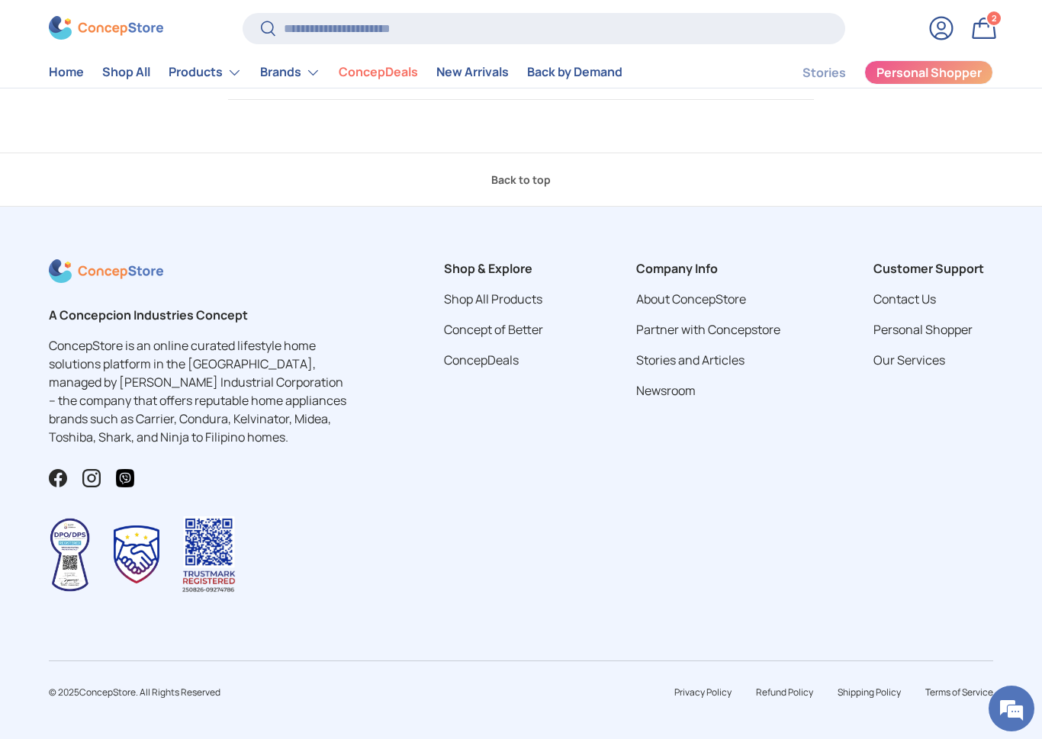
scroll to position [3626, 0]
click at [930, 352] on link "Our Services" at bounding box center [910, 360] width 72 height 17
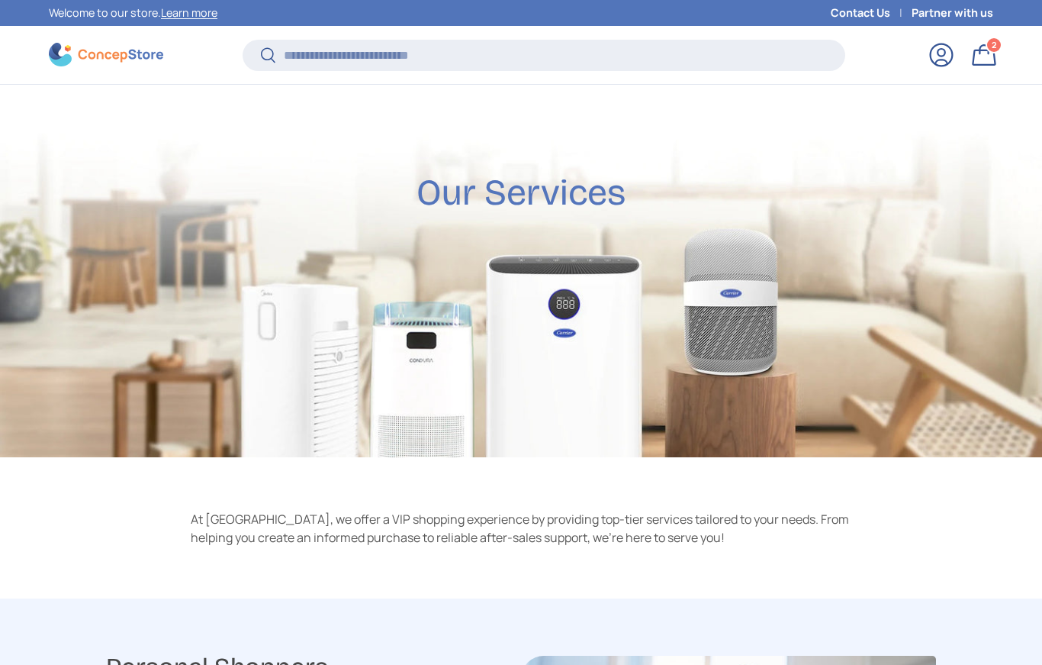
scroll to position [687, 0]
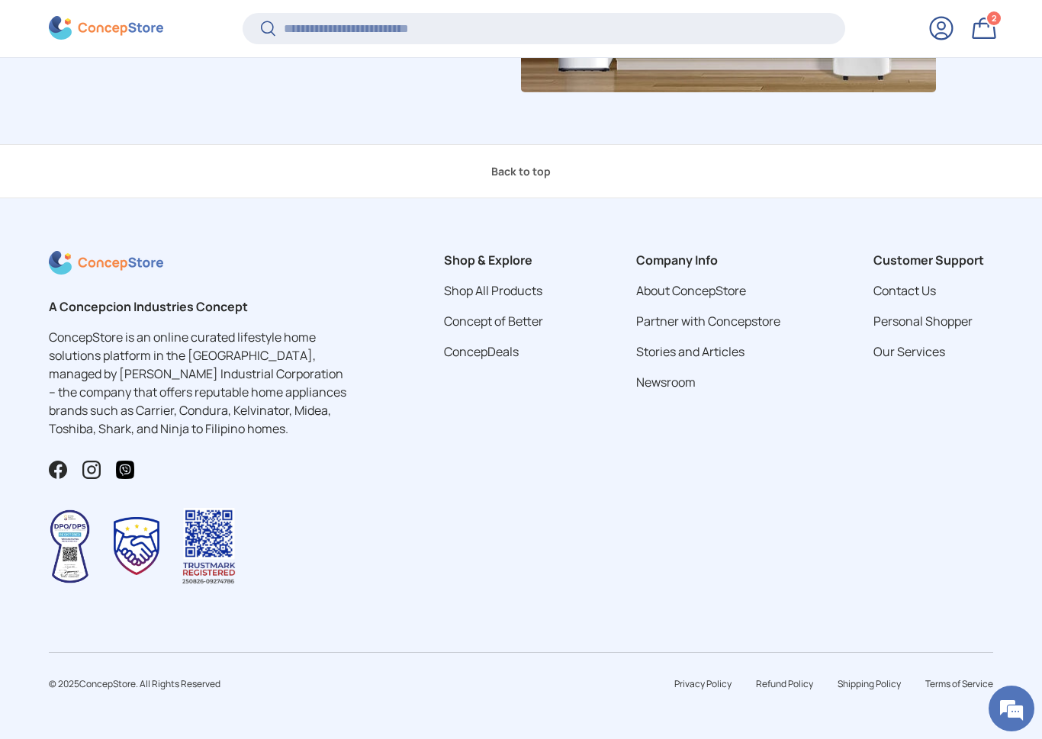
click at [496, 354] on link "ConcepDeals" at bounding box center [481, 351] width 75 height 17
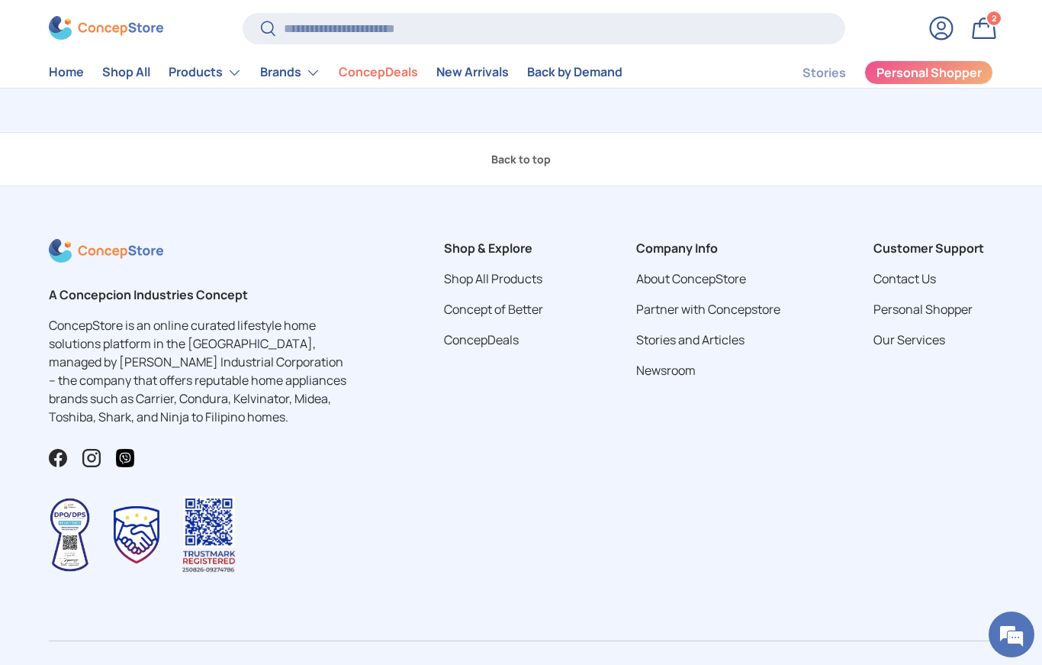
click at [726, 275] on link "About ConcepStore" at bounding box center [691, 278] width 110 height 17
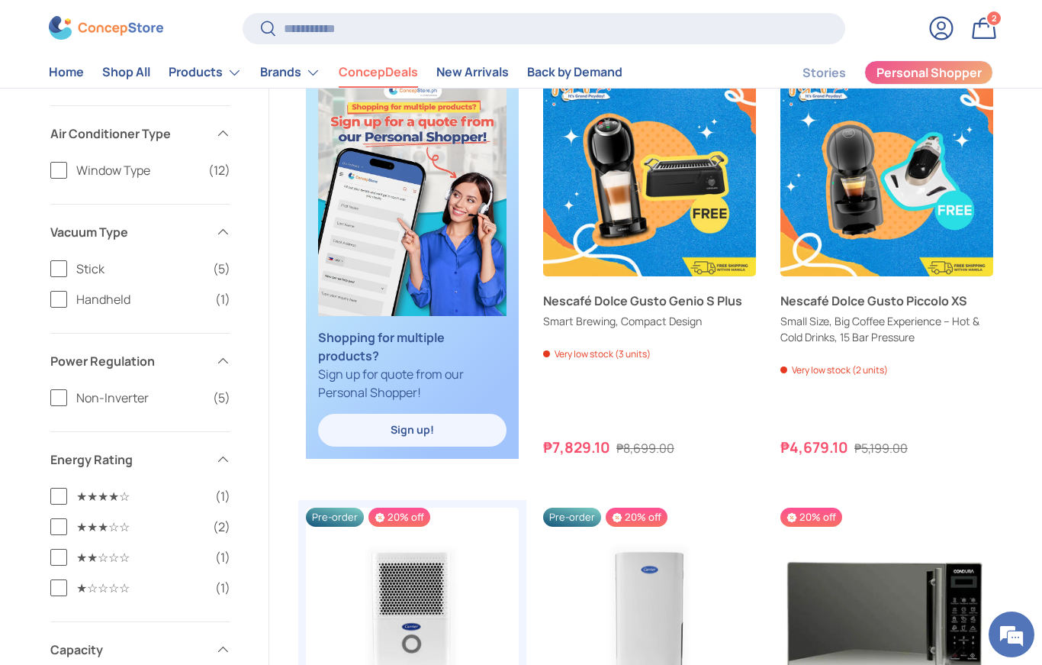
scroll to position [1439, 0]
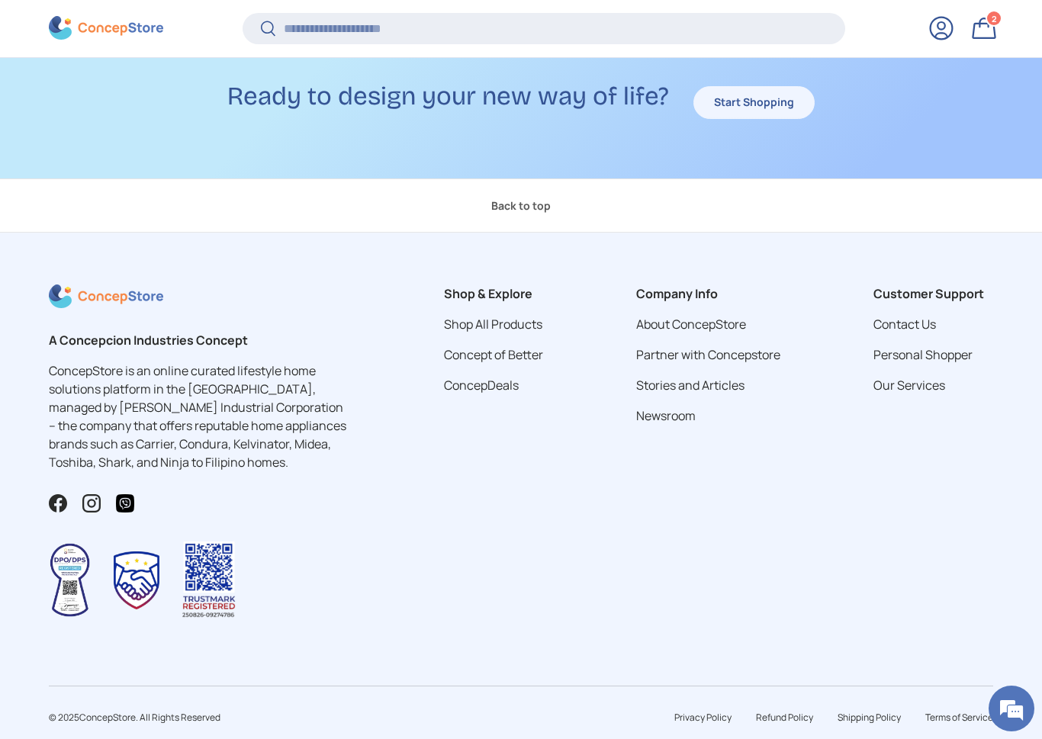
scroll to position [2315, 0]
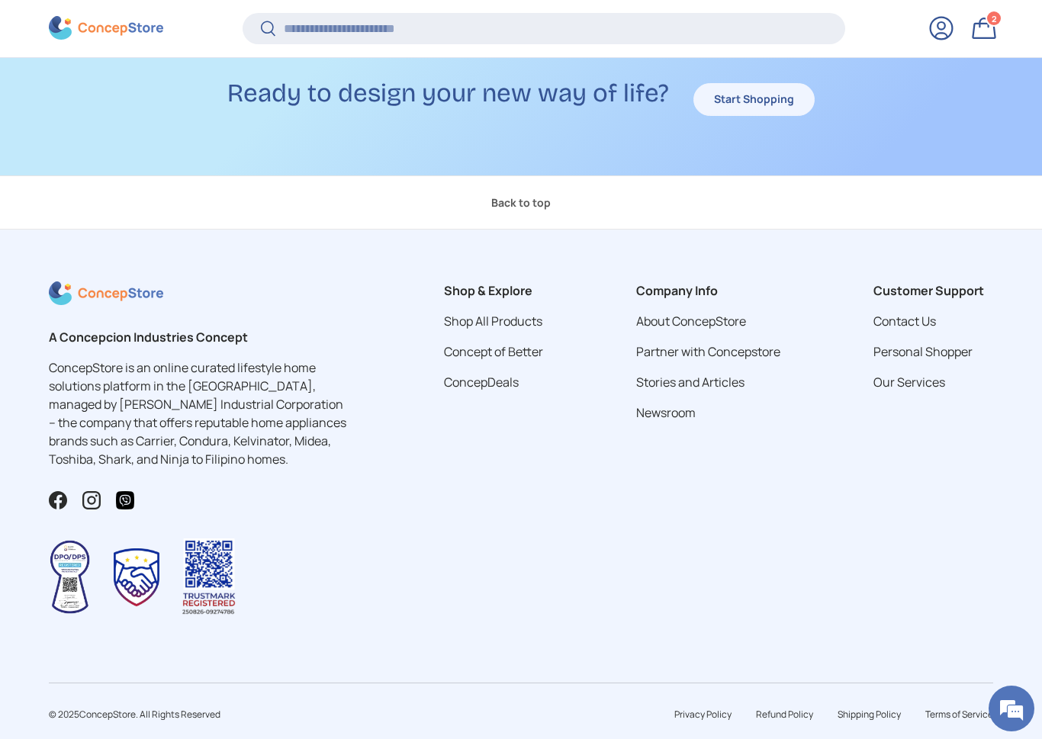
click at [745, 347] on link "Partner with Concepstore" at bounding box center [708, 351] width 144 height 17
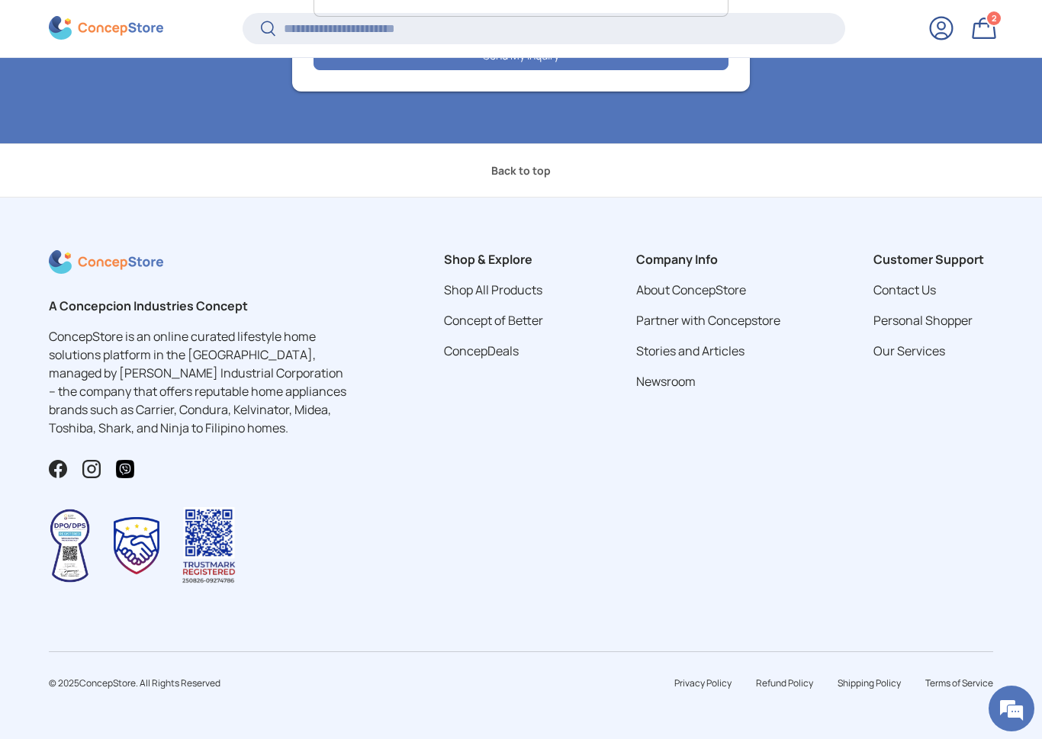
scroll to position [2367, 0]
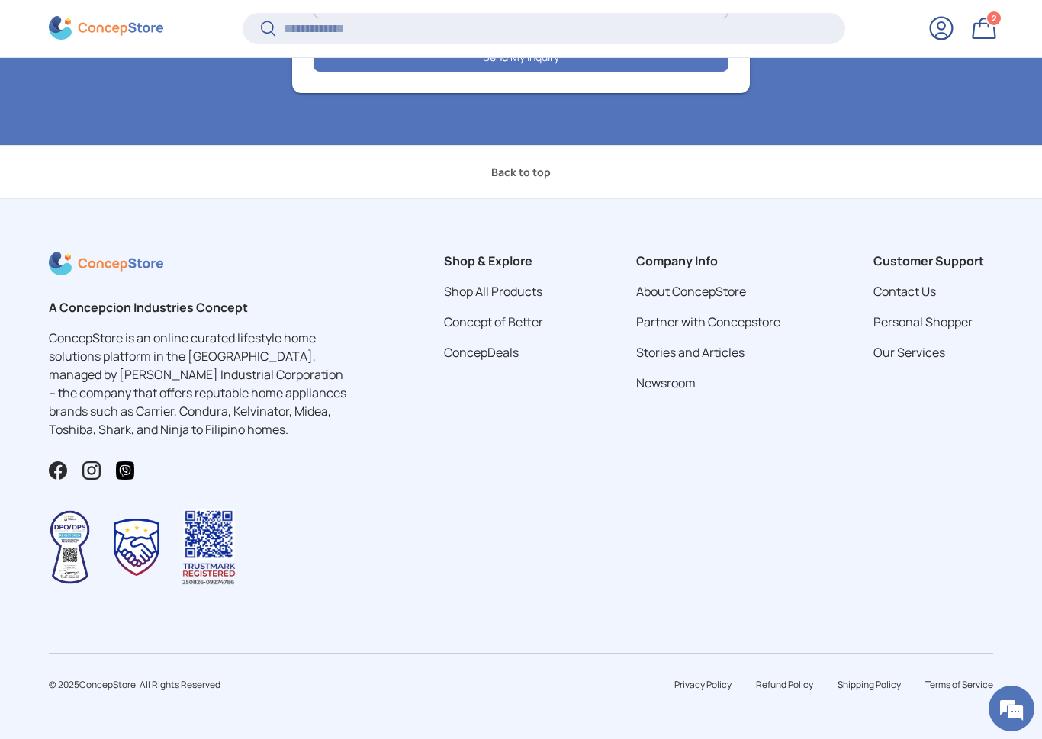
click at [516, 320] on link "Concept of Better" at bounding box center [493, 322] width 99 height 17
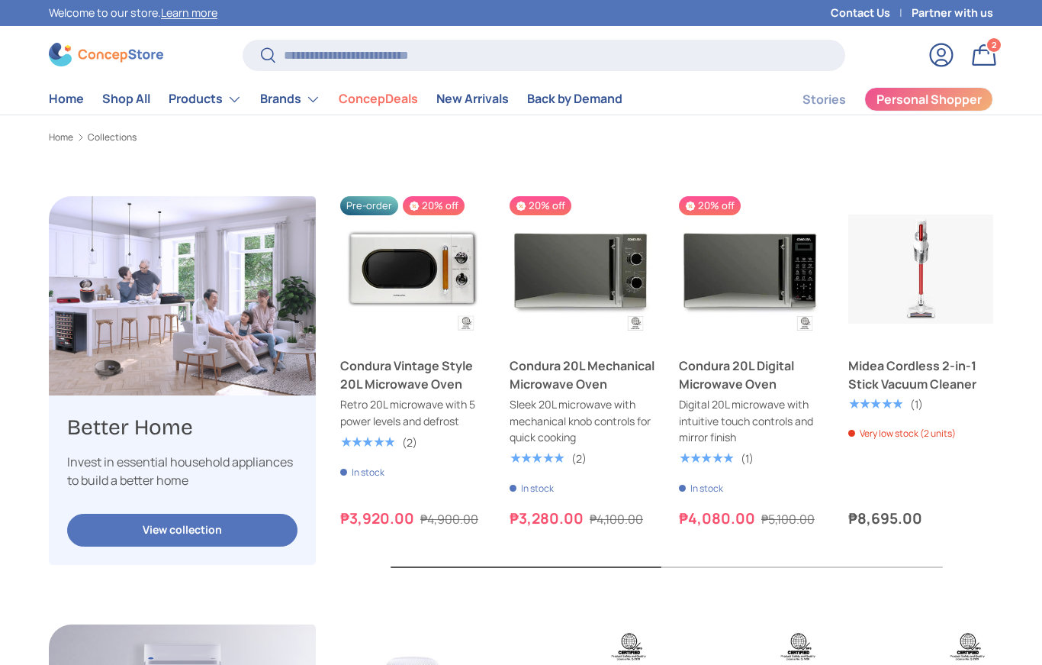
scroll to position [3624, 4900]
click at [185, 12] on link "Learn more" at bounding box center [189, 12] width 56 height 14
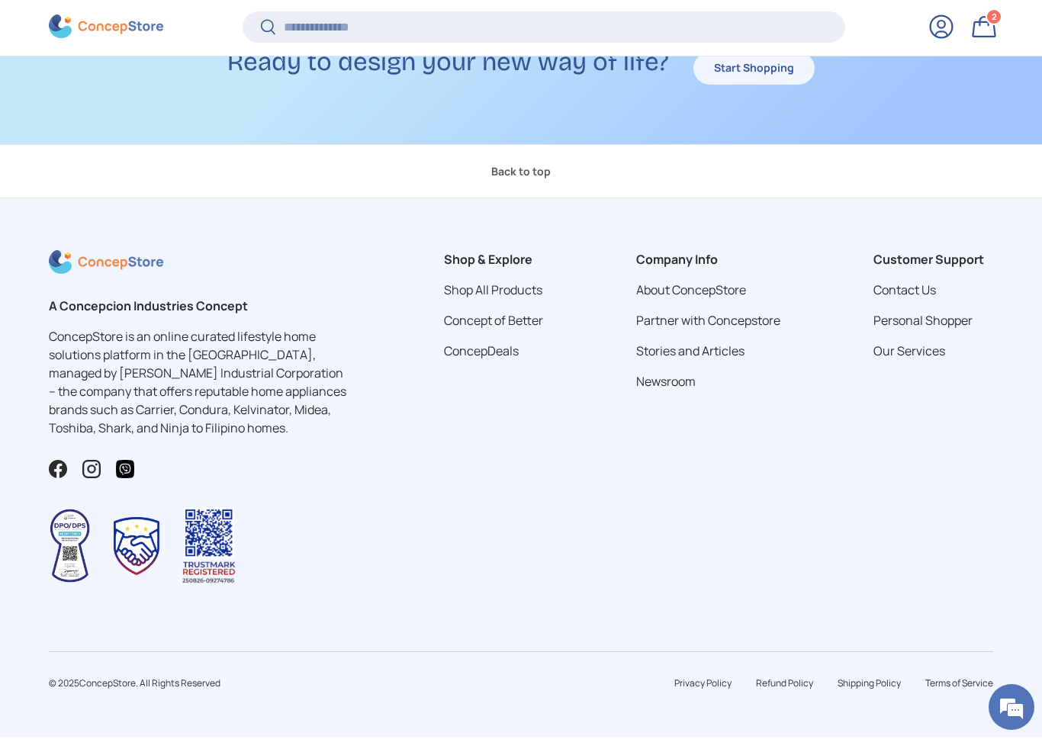
scroll to position [2345, 0]
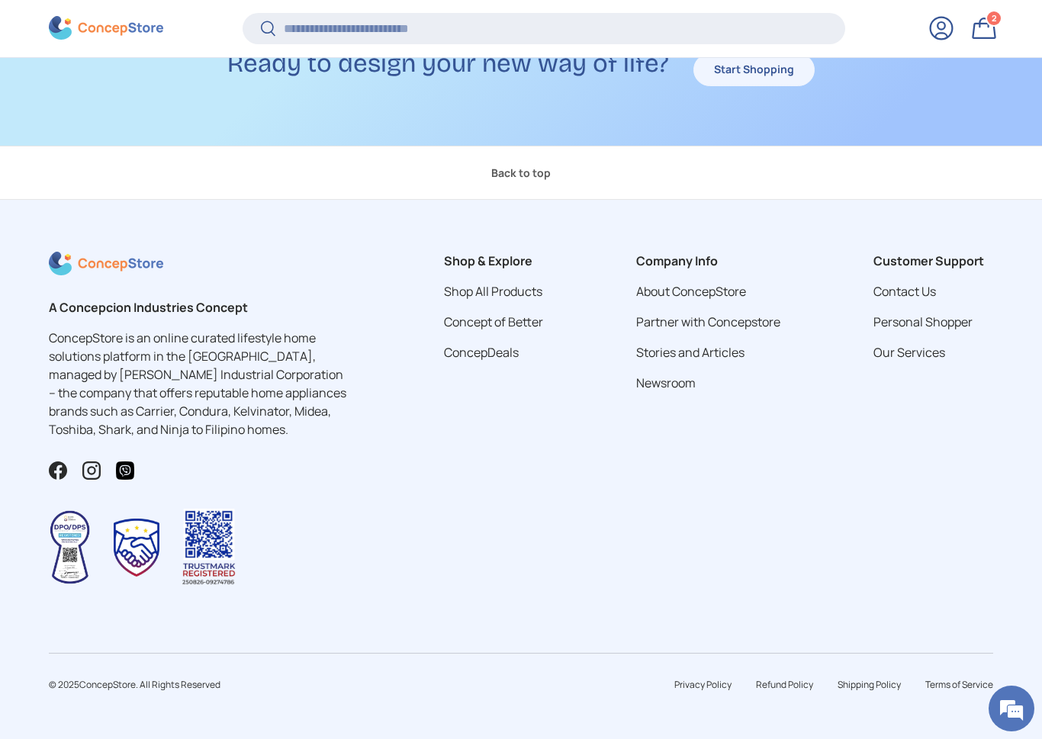
click at [913, 295] on link "Contact Us" at bounding box center [905, 291] width 63 height 17
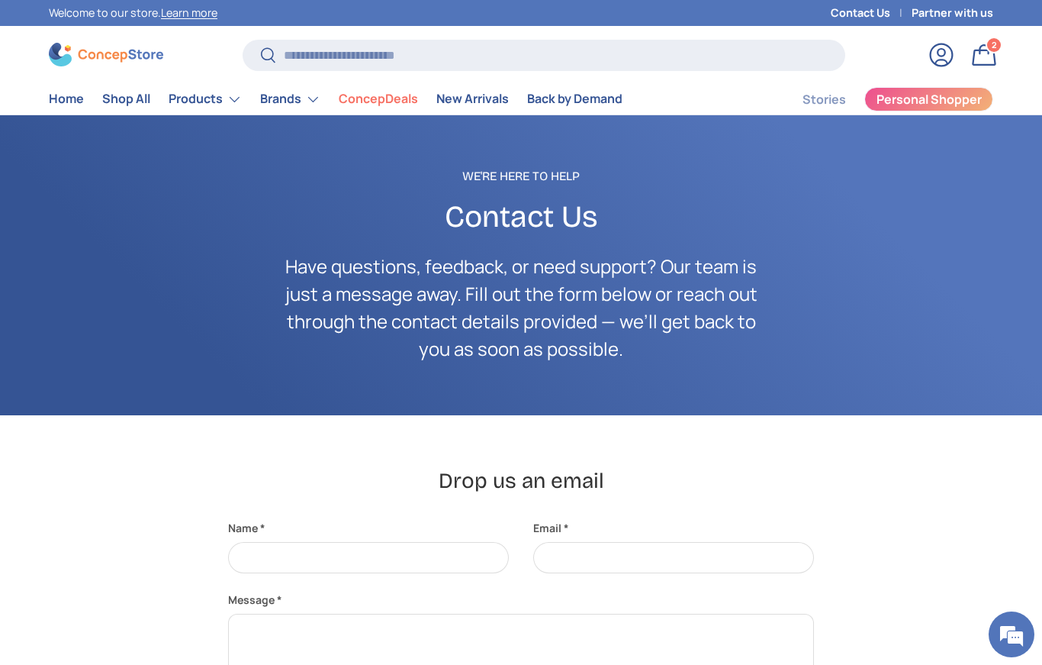
click at [65, 92] on link "Home" at bounding box center [66, 99] width 35 height 30
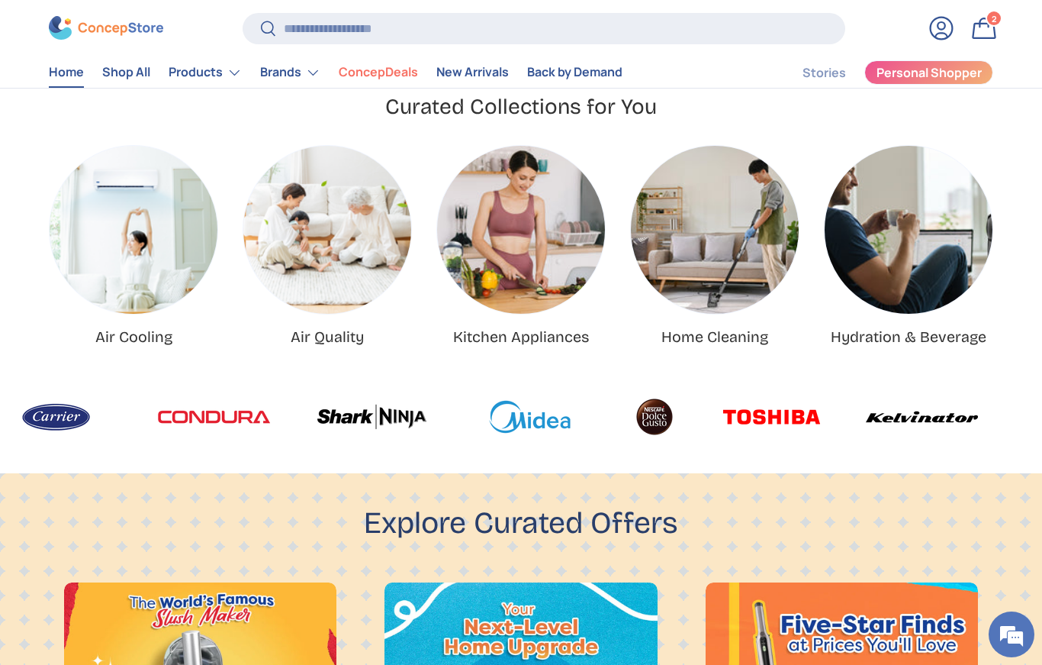
scroll to position [494, 0]
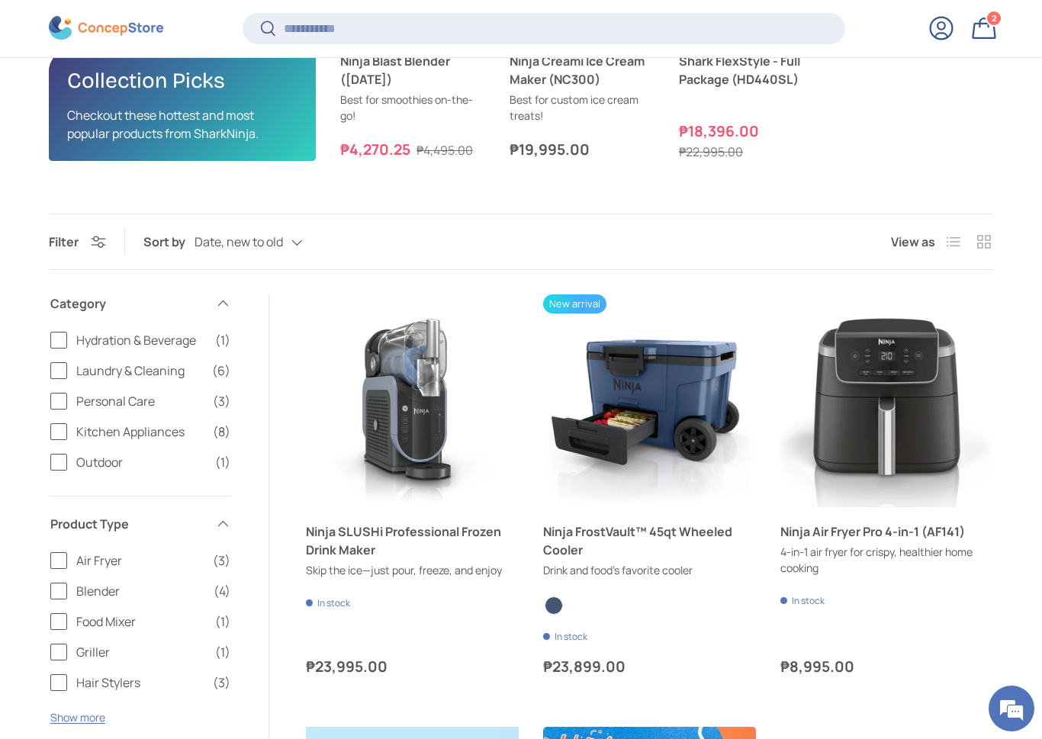
scroll to position [682, 0]
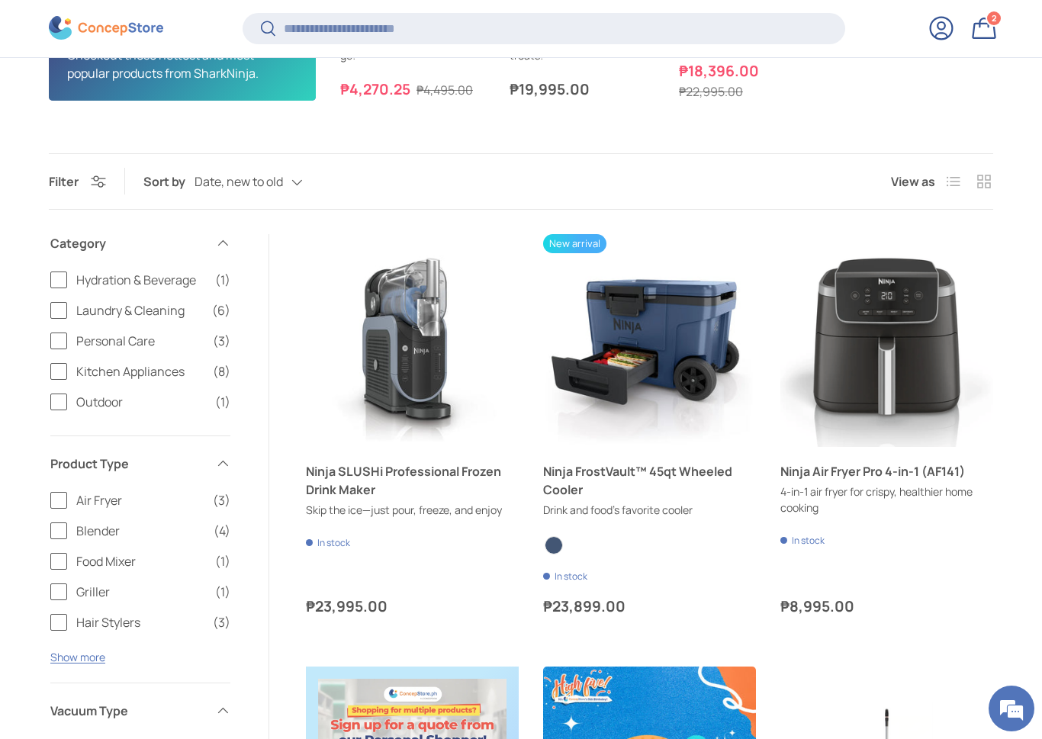
click at [445, 472] on link "Ninja SLUSHi Professional Frozen Drink Maker" at bounding box center [412, 480] width 213 height 37
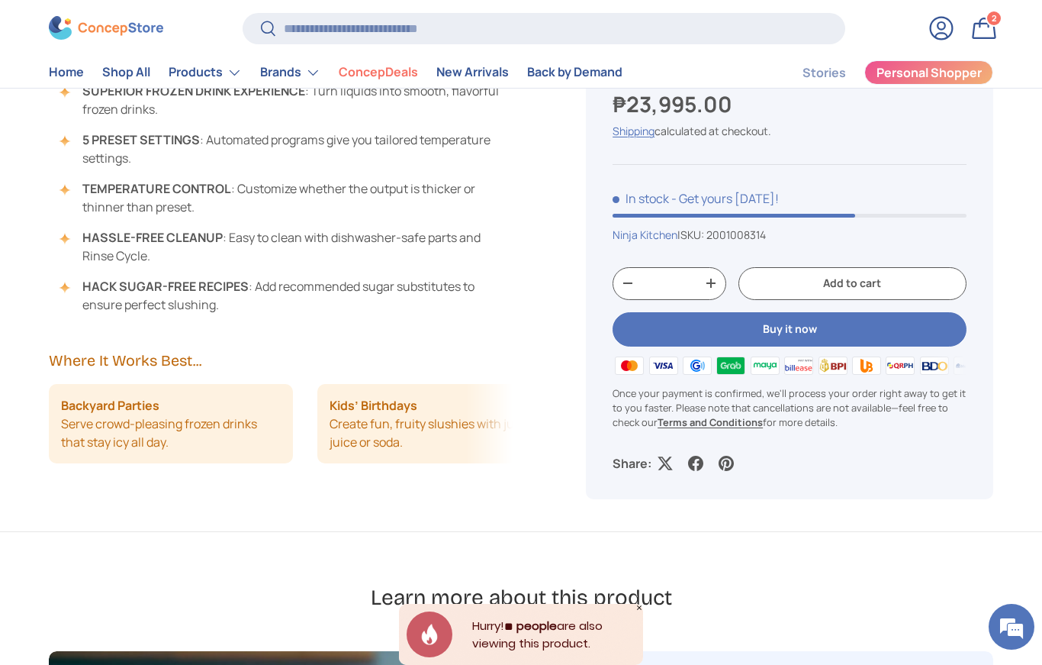
scroll to position [1379, 0]
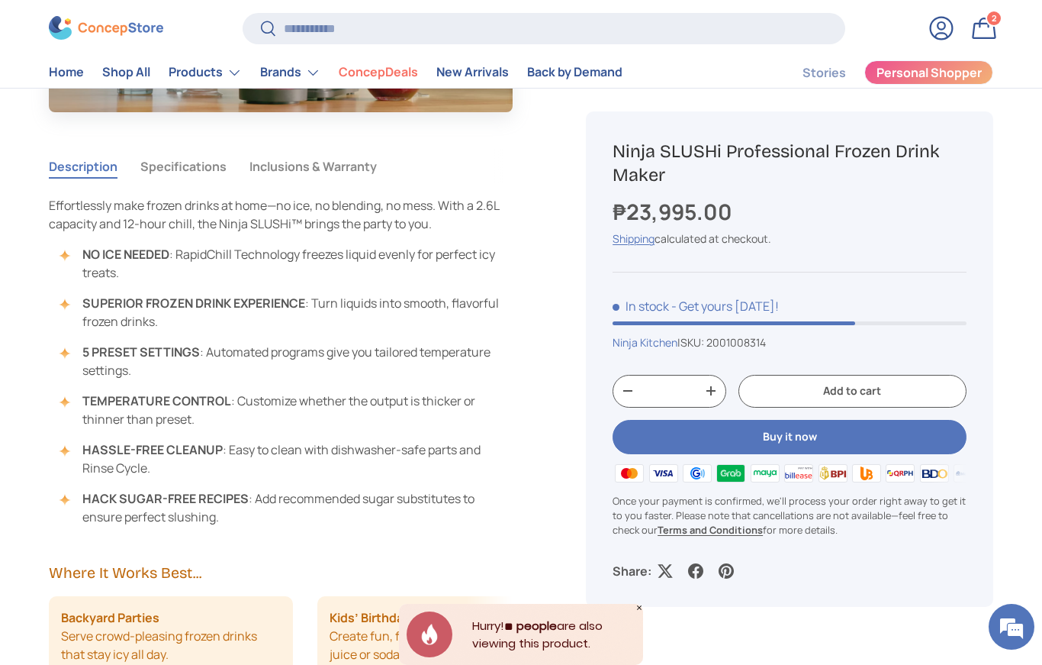
click at [707, 529] on strong "Terms and Conditions" at bounding box center [710, 530] width 105 height 14
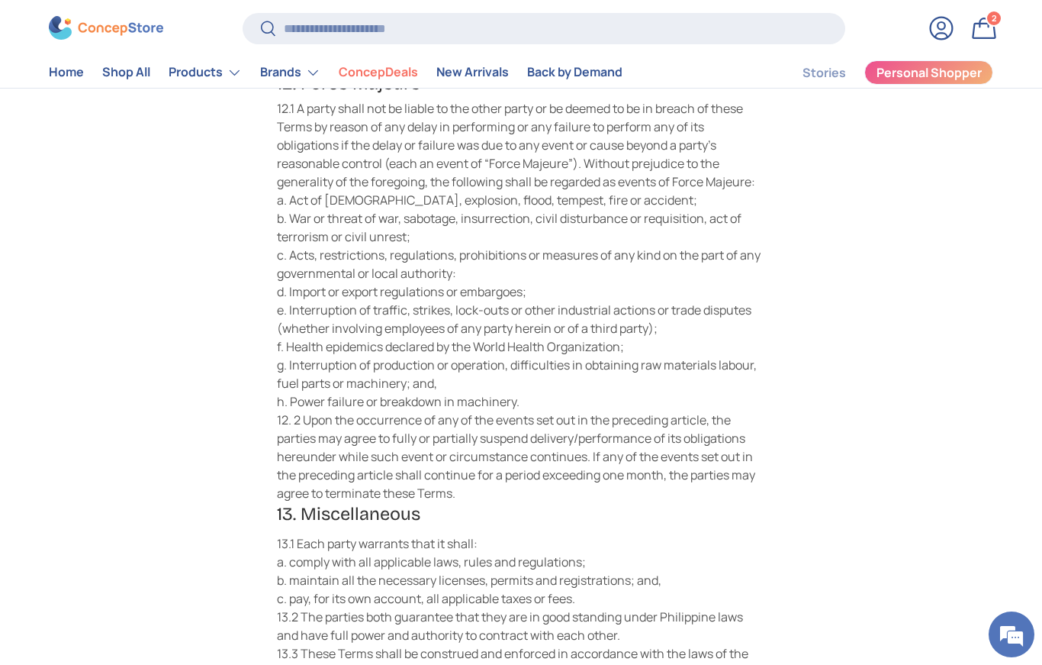
scroll to position [3886, 0]
